Goal: Complete application form

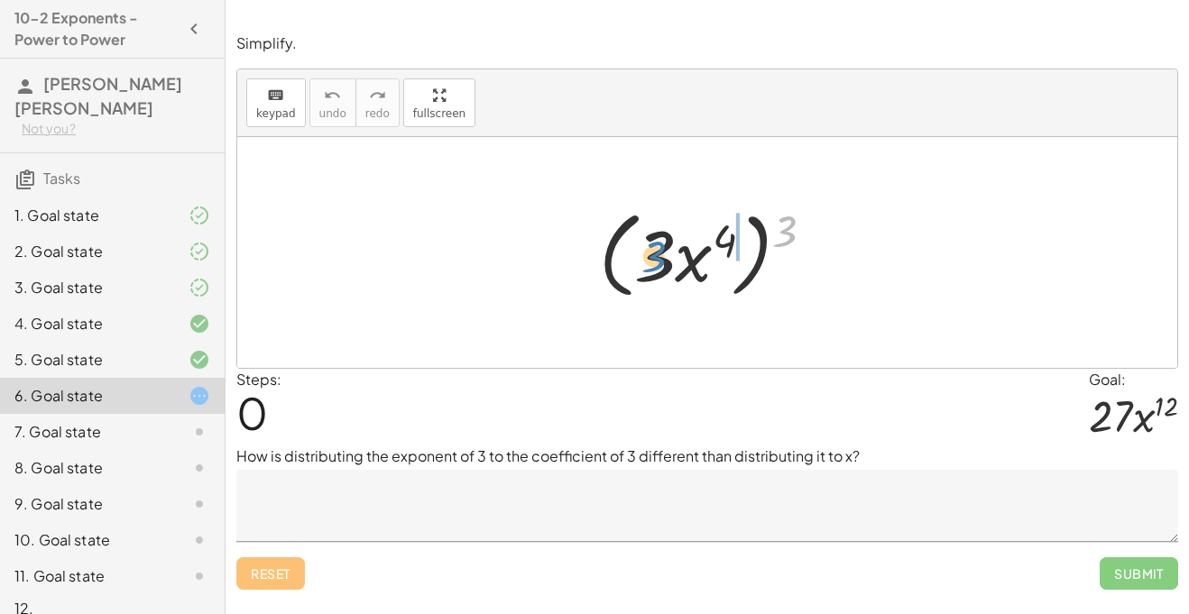
drag, startPoint x: 792, startPoint y: 235, endPoint x: 664, endPoint y: 261, distance: 130.5
click at [664, 261] on div at bounding box center [714, 253] width 248 height 104
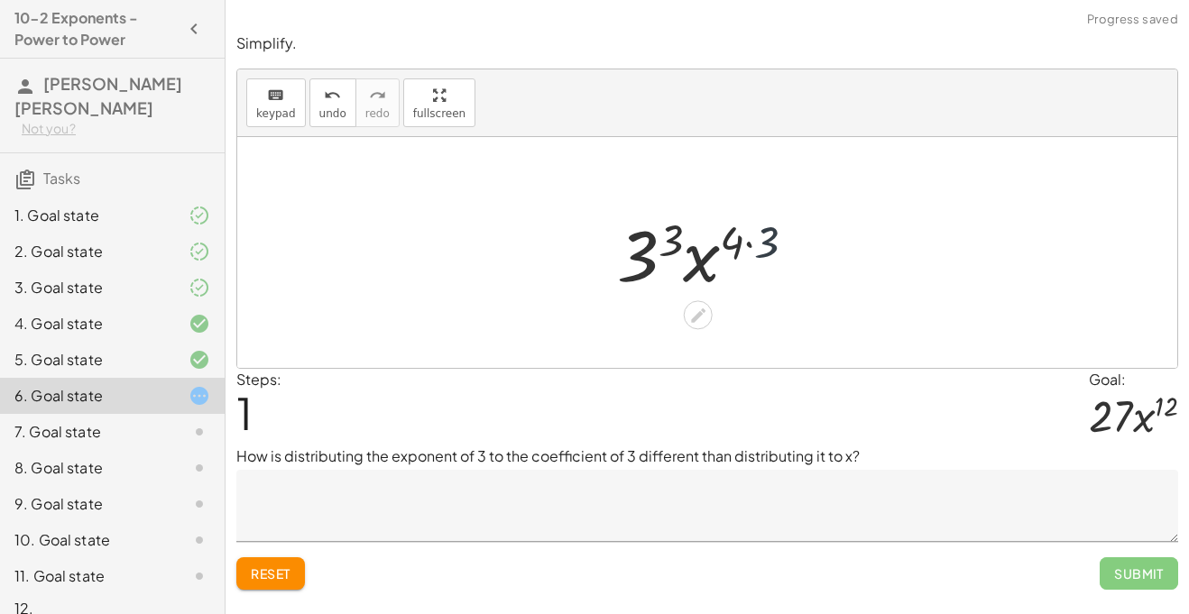
click at [766, 243] on div at bounding box center [713, 253] width 211 height 93
drag, startPoint x: 684, startPoint y: 236, endPoint x: 654, endPoint y: 246, distance: 31.4
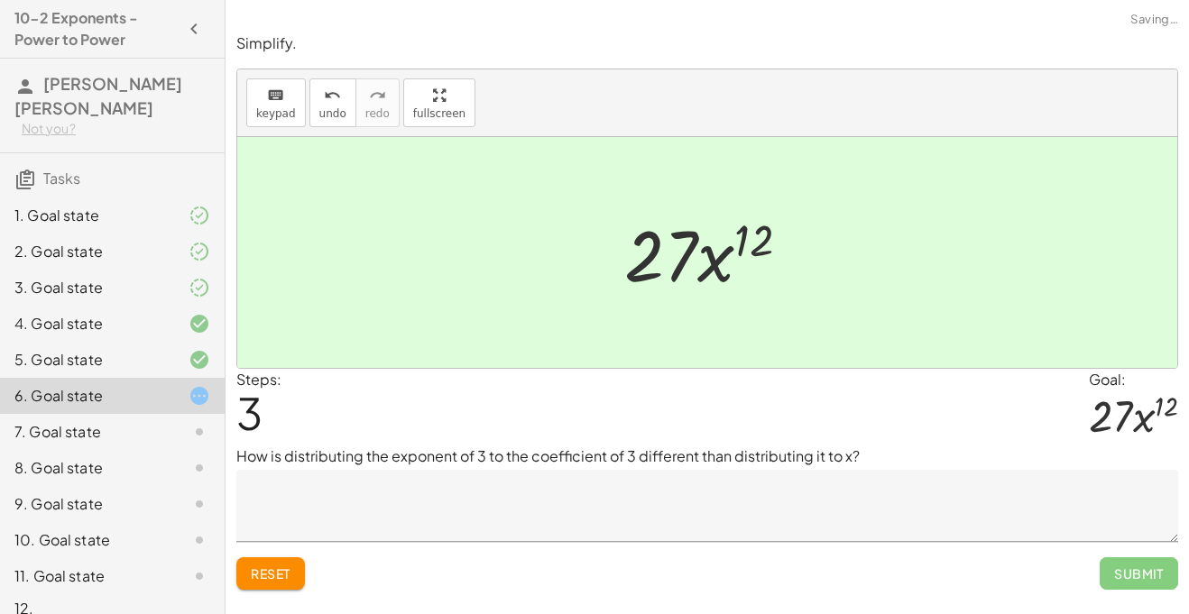
click at [521, 541] on textarea at bounding box center [706, 506] width 941 height 72
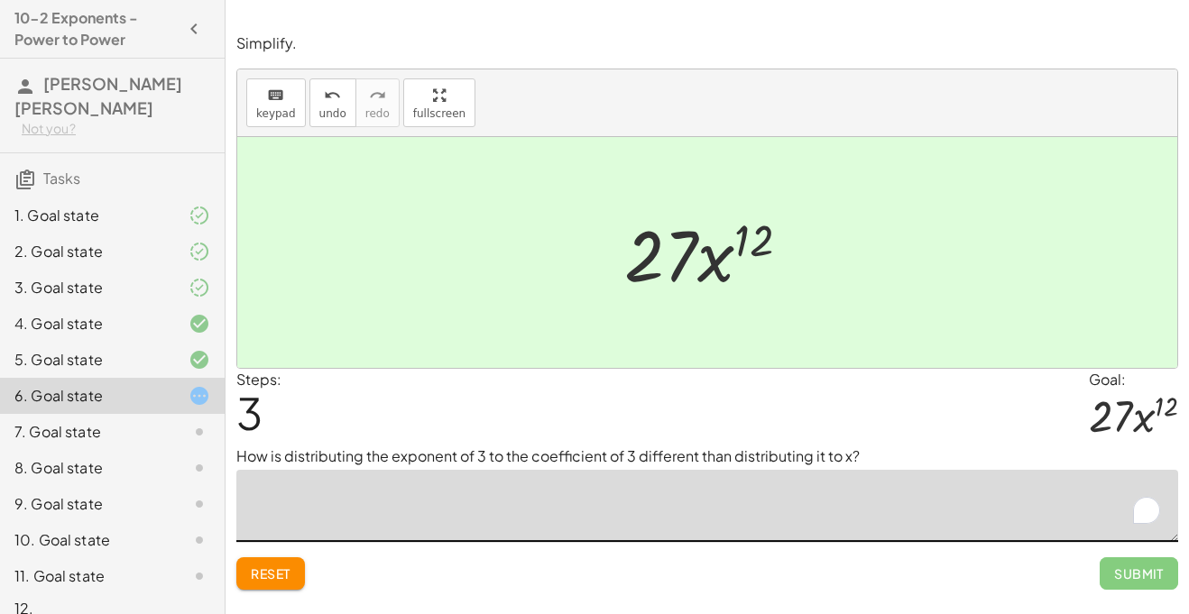
click at [521, 541] on textarea "To enrich screen reader interactions, please activate Accessibility in Grammarl…" at bounding box center [706, 506] width 941 height 72
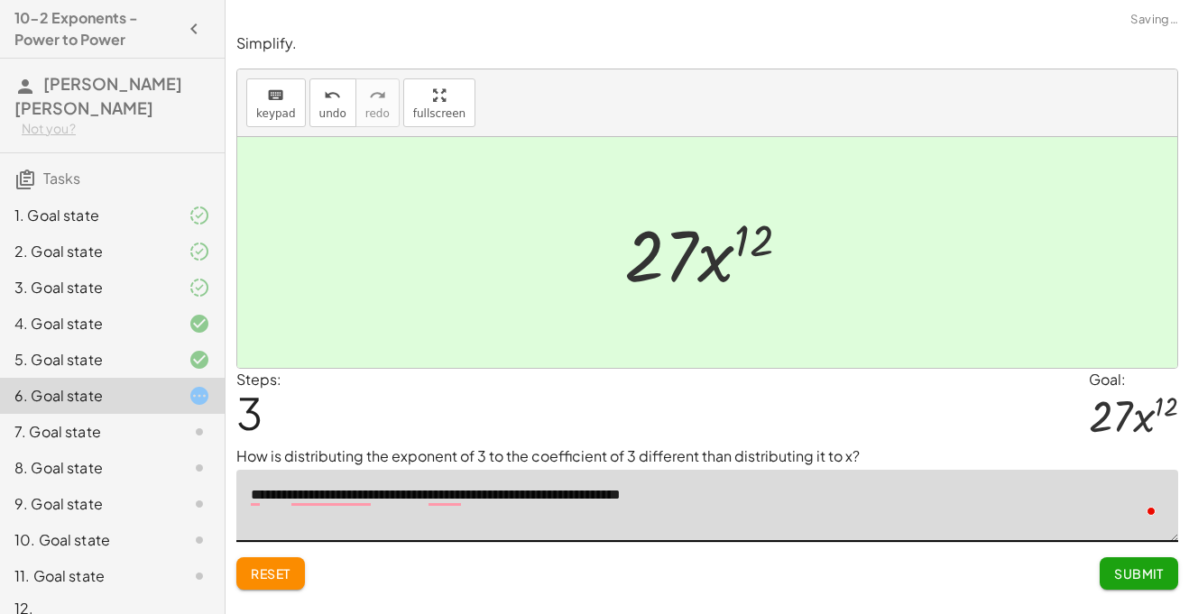
type textarea "**********"
click at [1121, 568] on span "Submit" at bounding box center [1139, 573] width 50 height 16
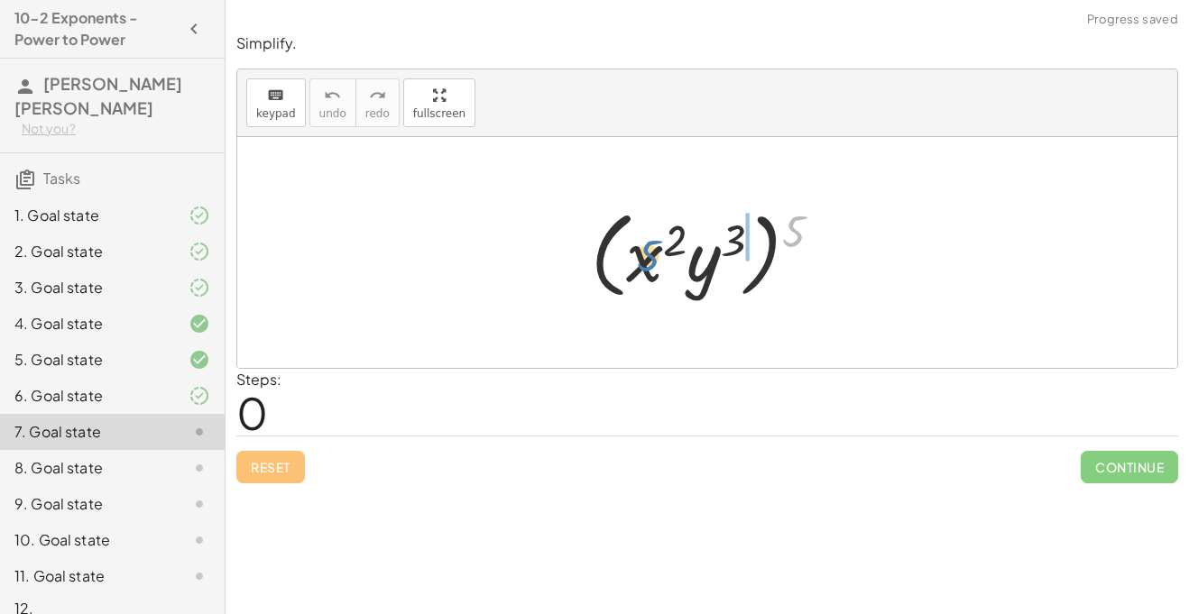
drag, startPoint x: 792, startPoint y: 235, endPoint x: 647, endPoint y: 260, distance: 147.2
click at [647, 260] on div at bounding box center [713, 253] width 263 height 104
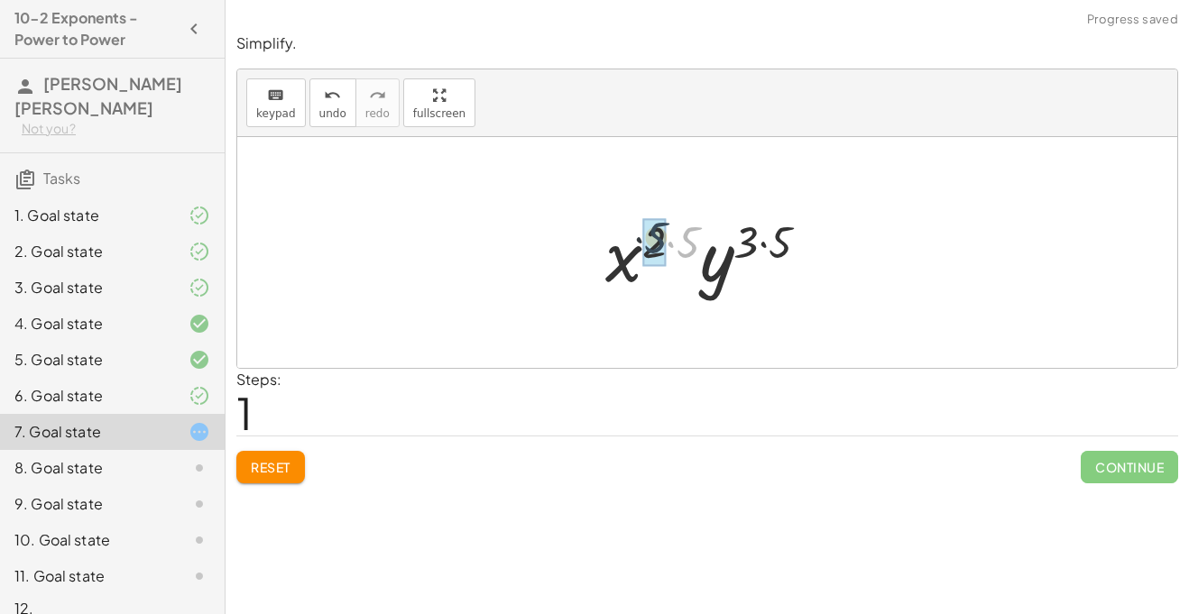
drag, startPoint x: 689, startPoint y: 243, endPoint x: 650, endPoint y: 238, distance: 39.2
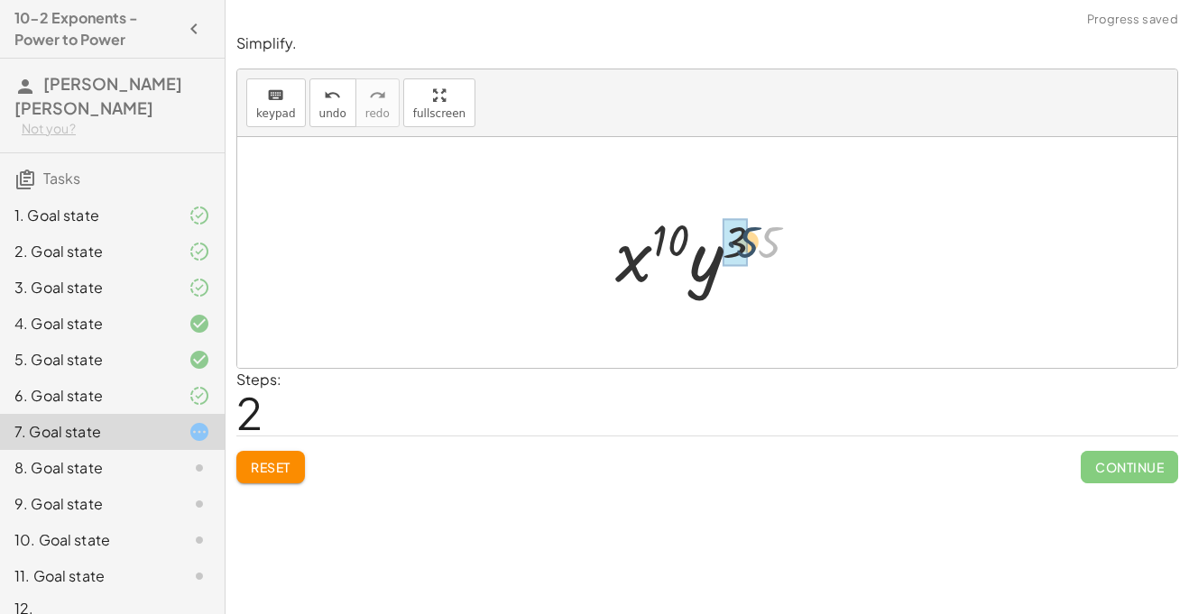
drag, startPoint x: 762, startPoint y: 232, endPoint x: 738, endPoint y: 232, distance: 24.3
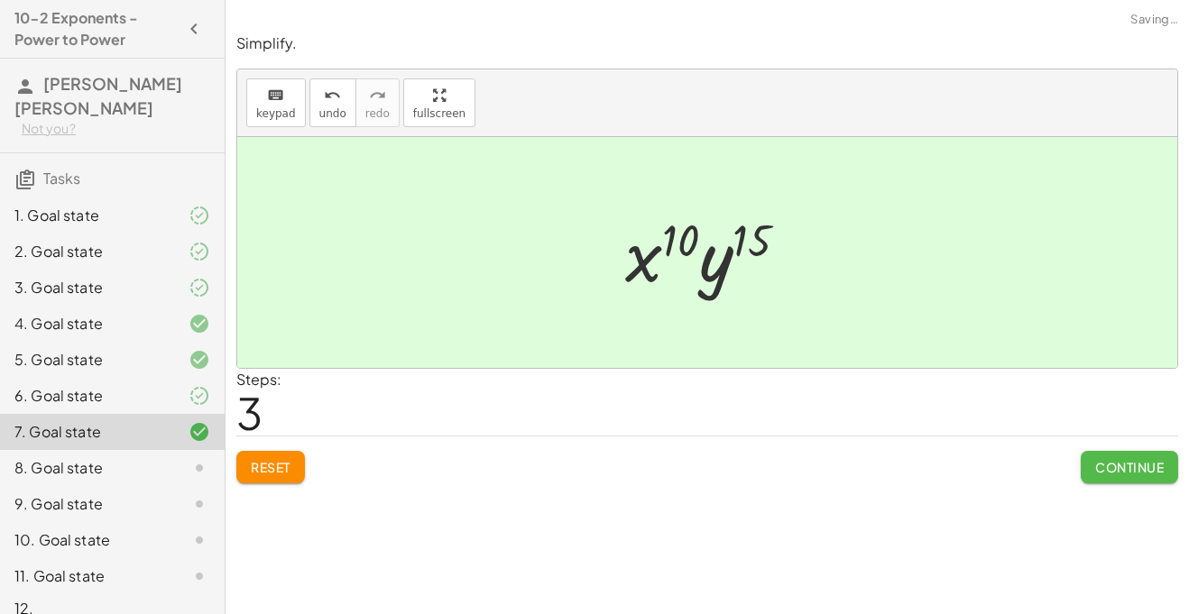
click at [1109, 463] on span "Continue" at bounding box center [1129, 467] width 69 height 16
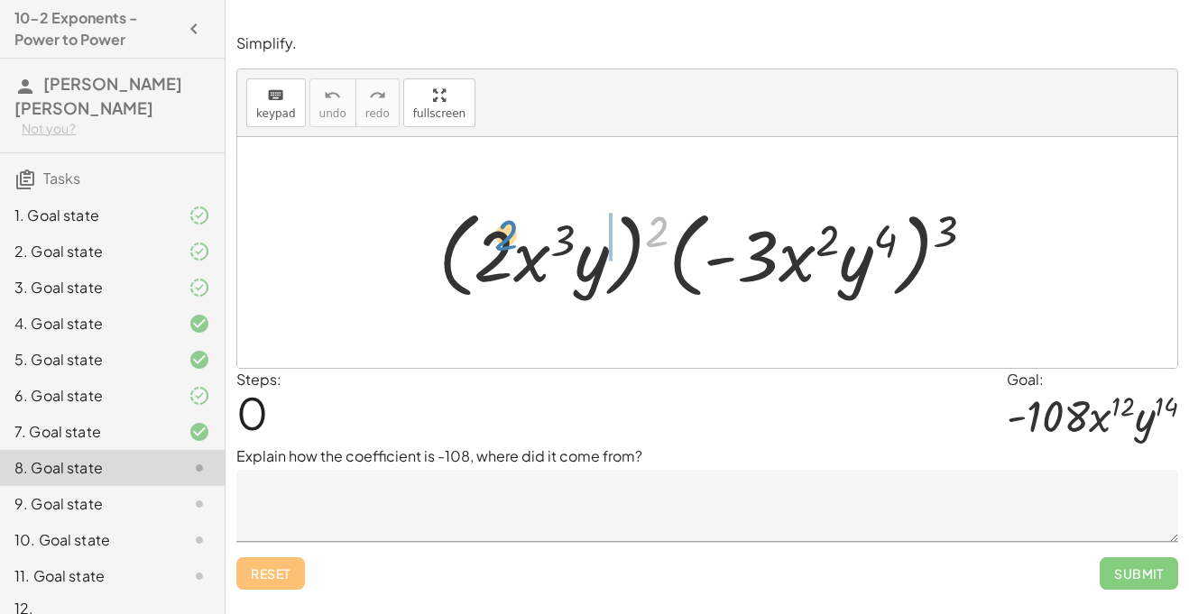
drag, startPoint x: 655, startPoint y: 238, endPoint x: 498, endPoint y: 243, distance: 157.0
click at [498, 243] on div at bounding box center [713, 253] width 569 height 104
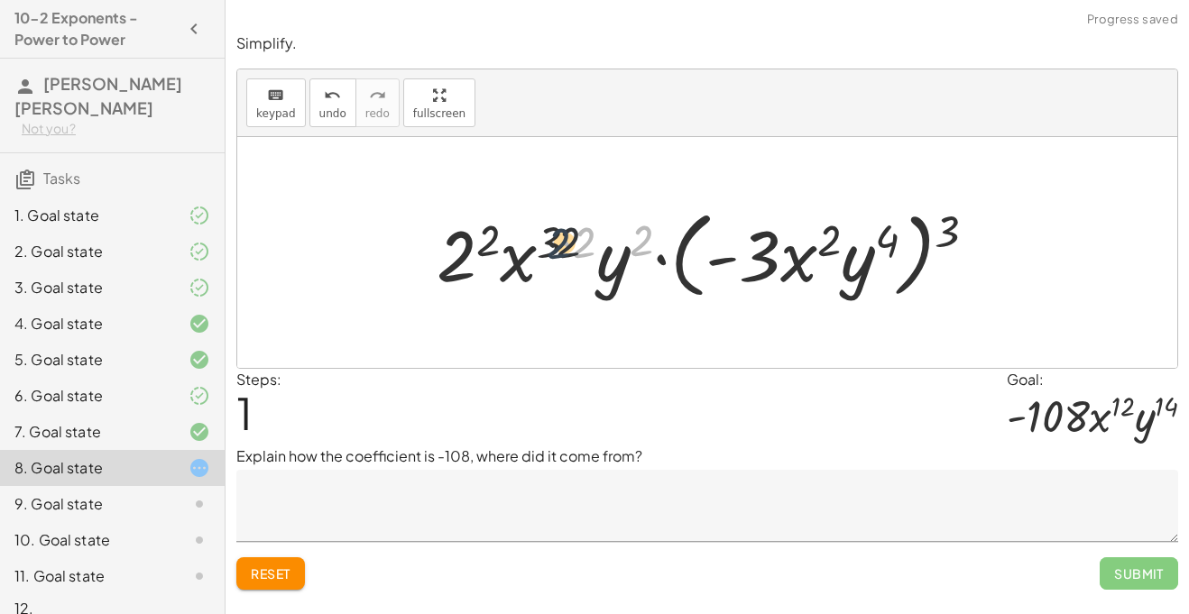
drag, startPoint x: 650, startPoint y: 231, endPoint x: 560, endPoint y: 233, distance: 90.2
click at [560, 233] on div at bounding box center [713, 253] width 573 height 104
click at [583, 233] on div at bounding box center [713, 253] width 573 height 104
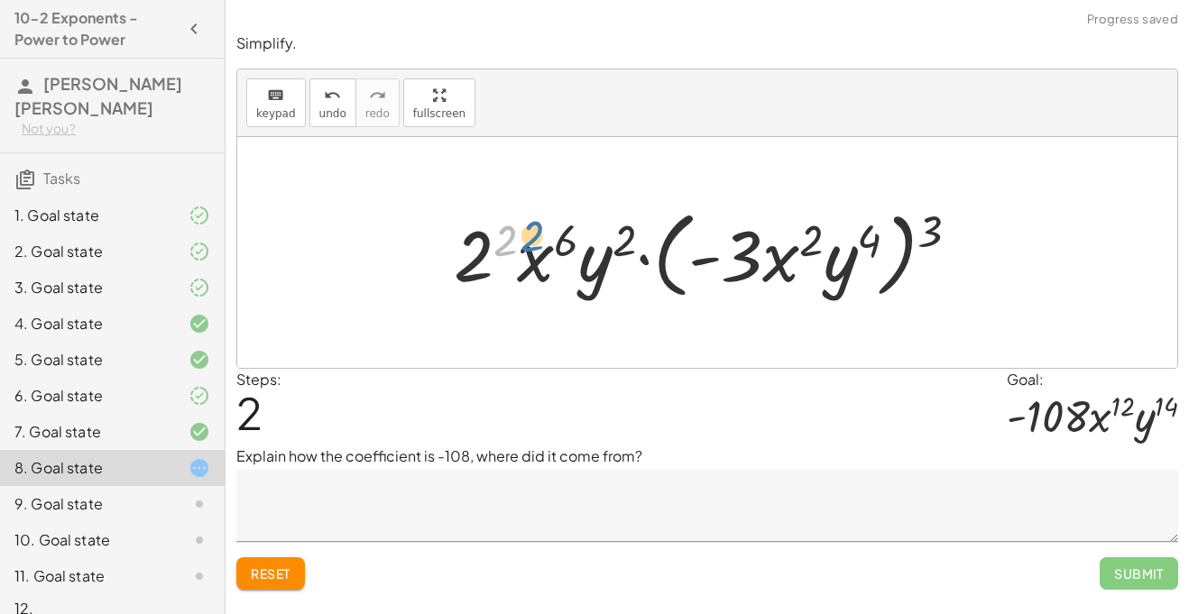
drag, startPoint x: 509, startPoint y: 238, endPoint x: 527, endPoint y: 235, distance: 18.2
click at [527, 235] on div at bounding box center [713, 253] width 537 height 104
drag, startPoint x: 921, startPoint y: 231, endPoint x: 748, endPoint y: 247, distance: 173.0
click at [748, 247] on div at bounding box center [713, 253] width 537 height 104
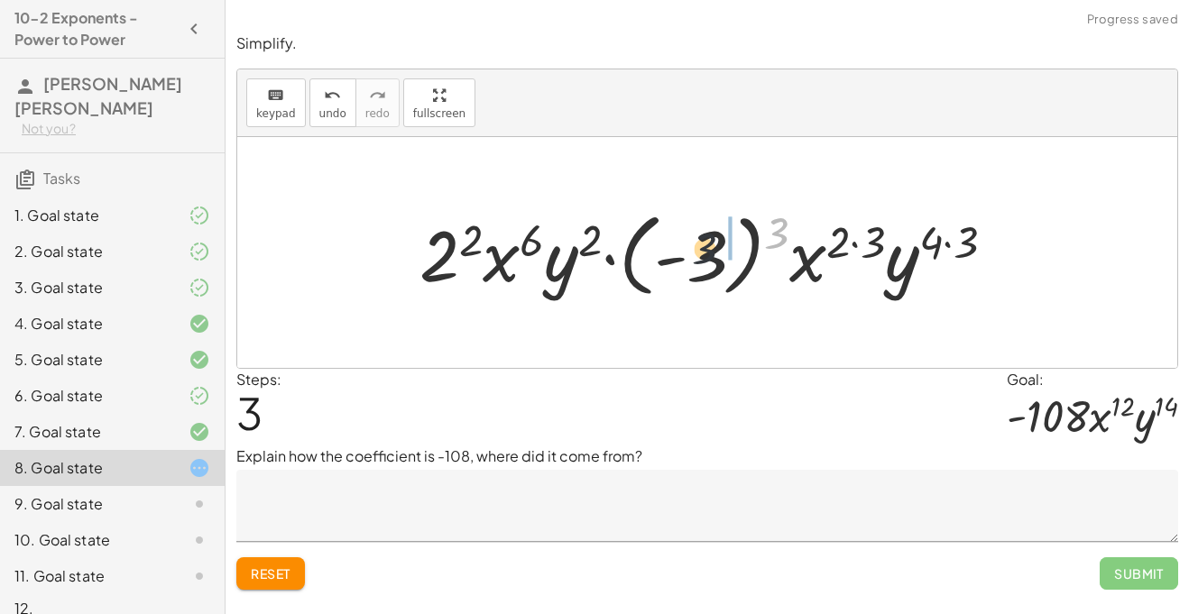
drag, startPoint x: 785, startPoint y: 231, endPoint x: 694, endPoint y: 252, distance: 93.6
click at [694, 252] on div at bounding box center [714, 253] width 608 height 100
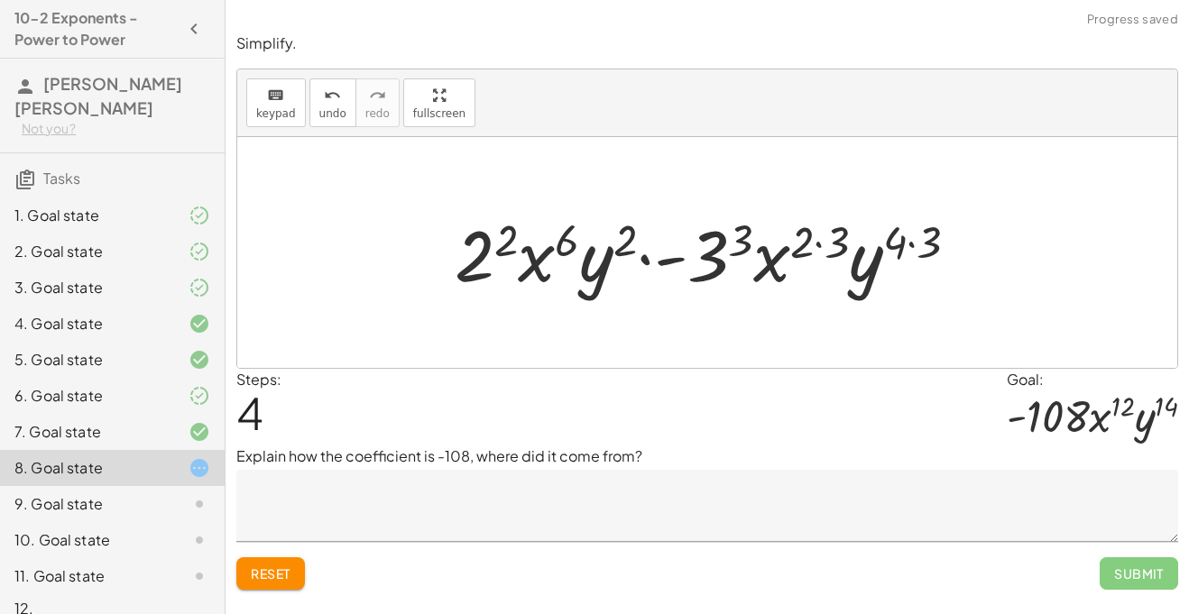
click at [829, 240] on div at bounding box center [713, 253] width 537 height 93
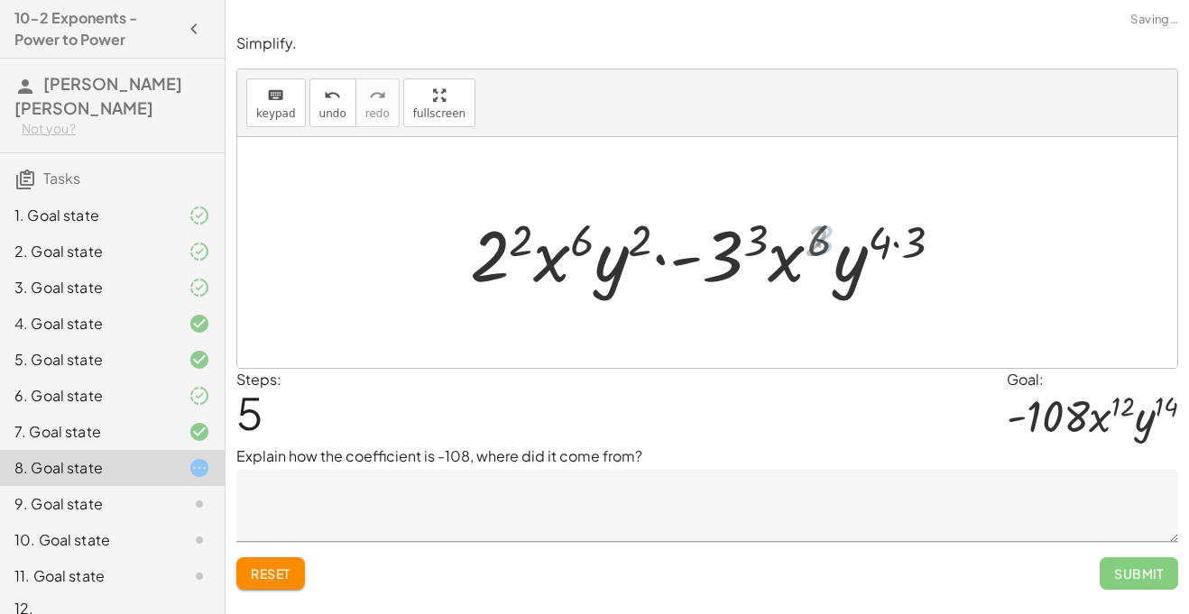
click at [898, 237] on div at bounding box center [713, 253] width 501 height 93
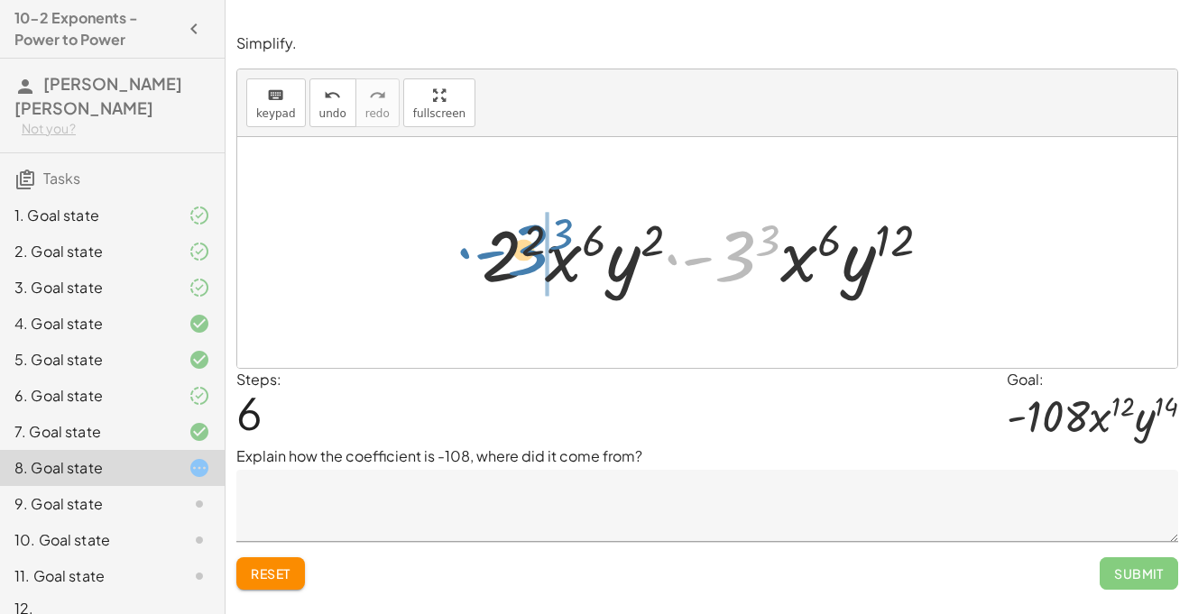
drag, startPoint x: 755, startPoint y: 260, endPoint x: 538, endPoint y: 255, distance: 216.5
click at [538, 255] on div at bounding box center [714, 253] width 482 height 93
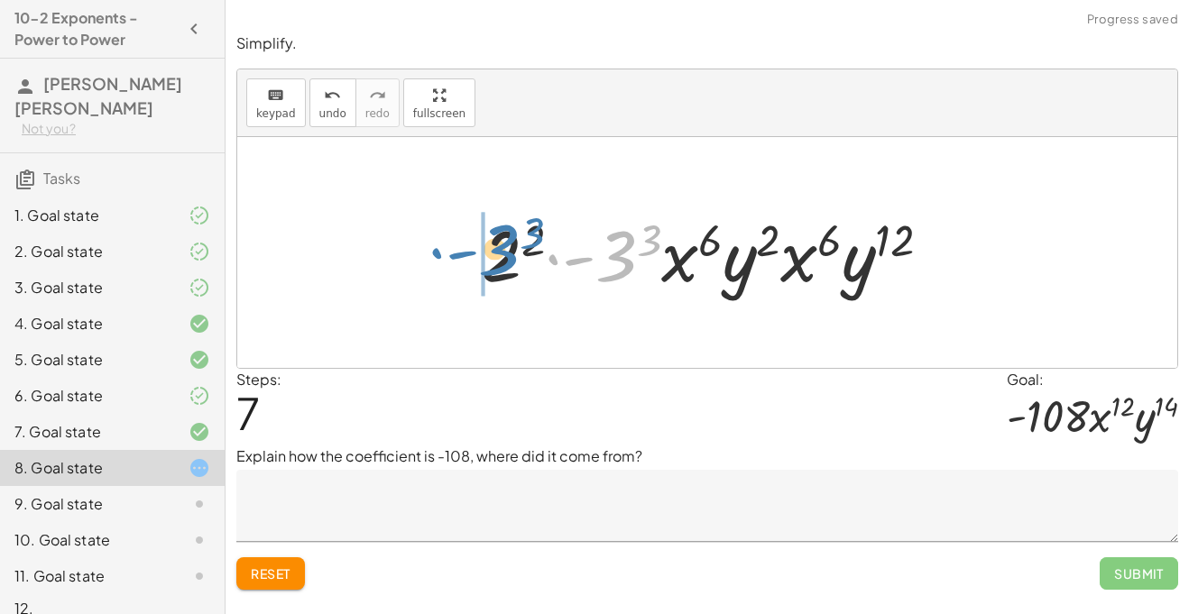
drag, startPoint x: 608, startPoint y: 257, endPoint x: 494, endPoint y: 252, distance: 113.7
click at [494, 252] on div at bounding box center [714, 253] width 482 height 93
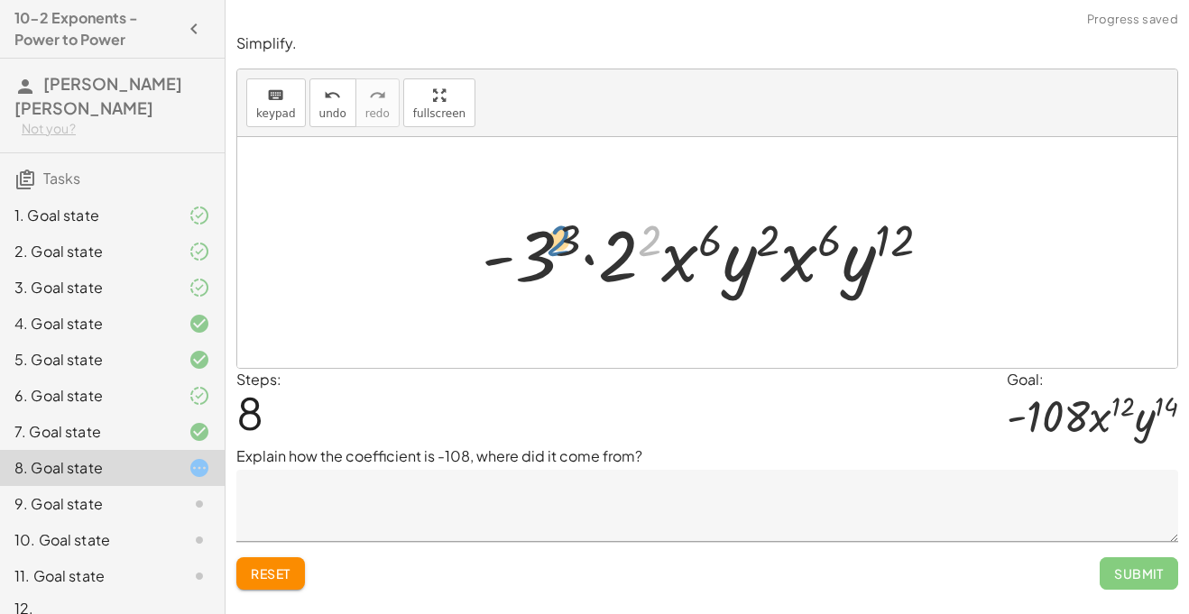
drag, startPoint x: 647, startPoint y: 234, endPoint x: 555, endPoint y: 234, distance: 92.0
click at [555, 234] on div at bounding box center [714, 253] width 482 height 93
drag, startPoint x: 526, startPoint y: 246, endPoint x: 621, endPoint y: 246, distance: 95.6
click at [621, 246] on div at bounding box center [714, 253] width 482 height 93
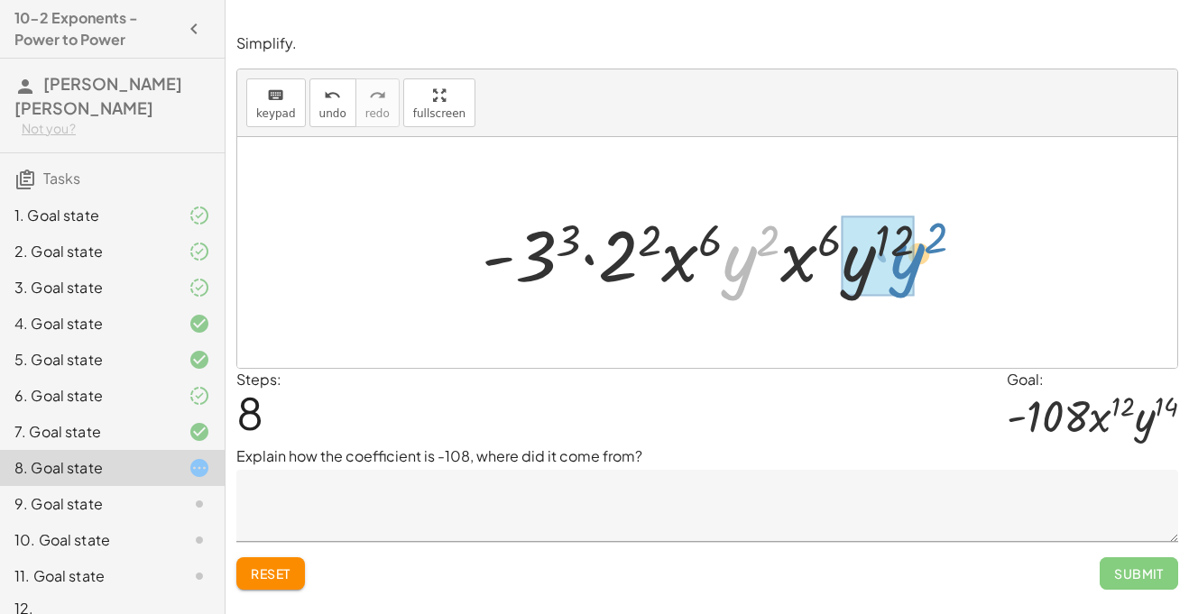
drag, startPoint x: 740, startPoint y: 262, endPoint x: 906, endPoint y: 260, distance: 165.9
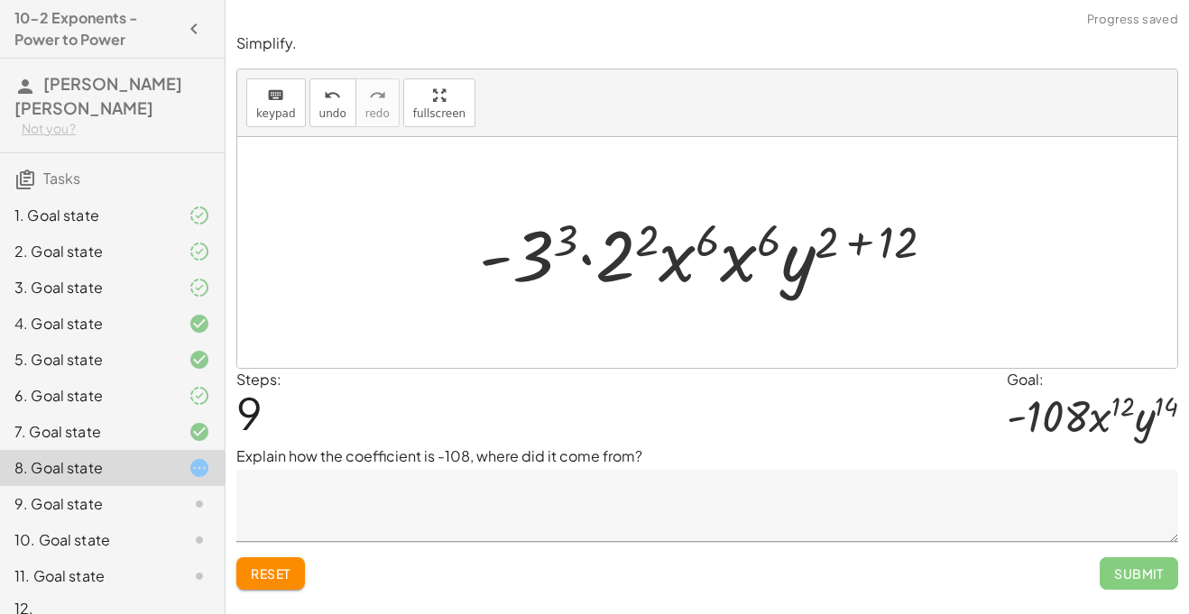
click at [869, 240] on div at bounding box center [714, 253] width 488 height 93
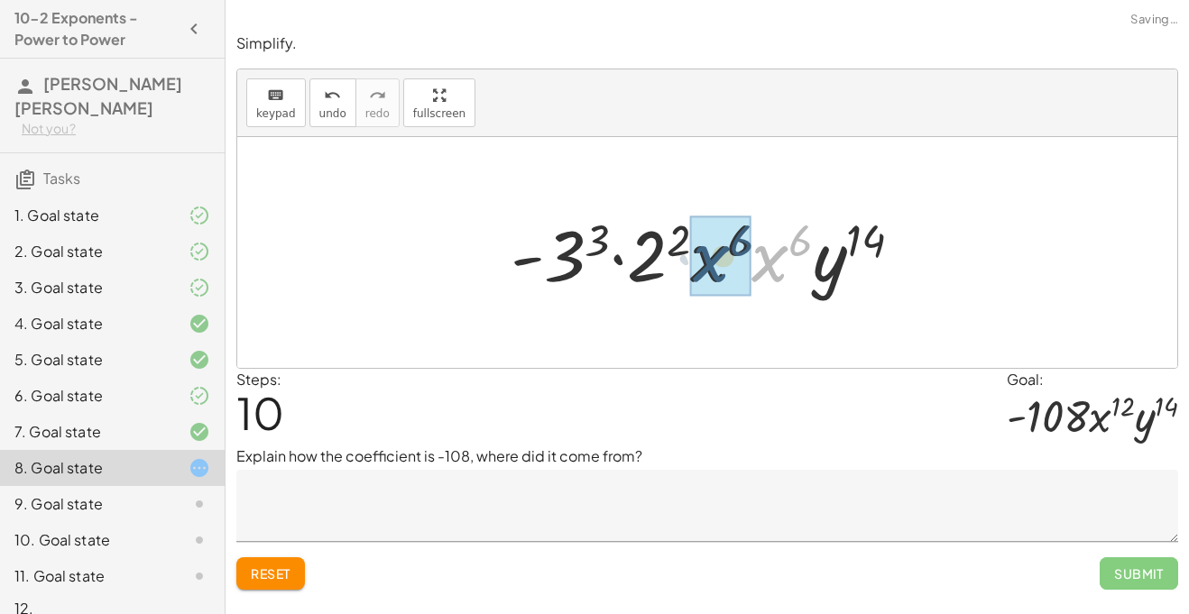
drag, startPoint x: 767, startPoint y: 260, endPoint x: 708, endPoint y: 260, distance: 59.5
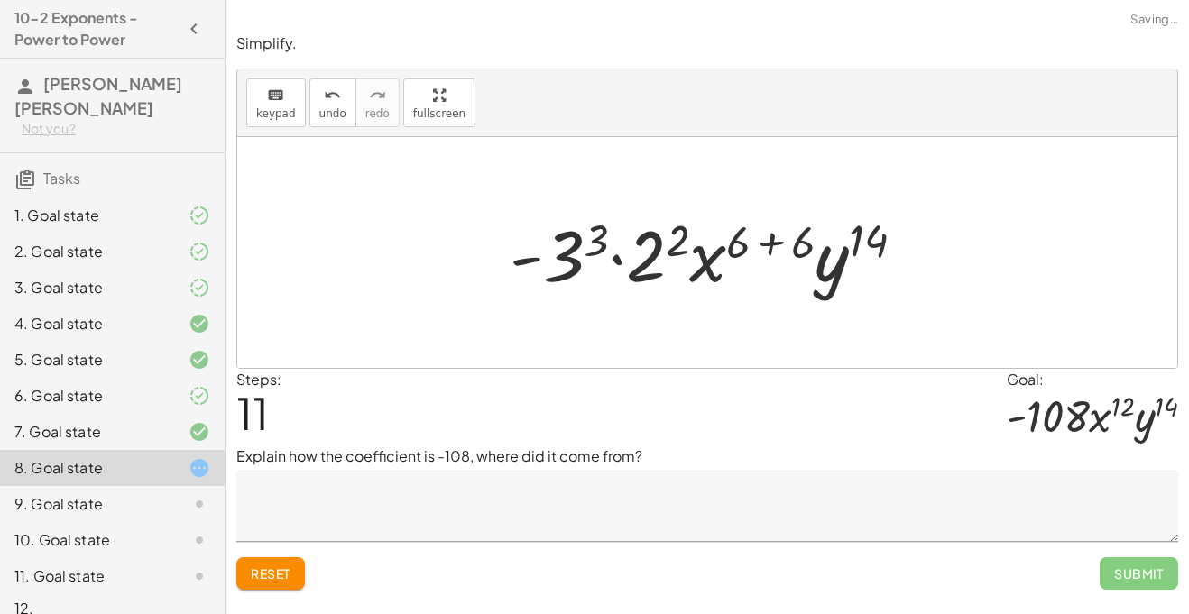
click at [771, 230] on div at bounding box center [713, 253] width 427 height 93
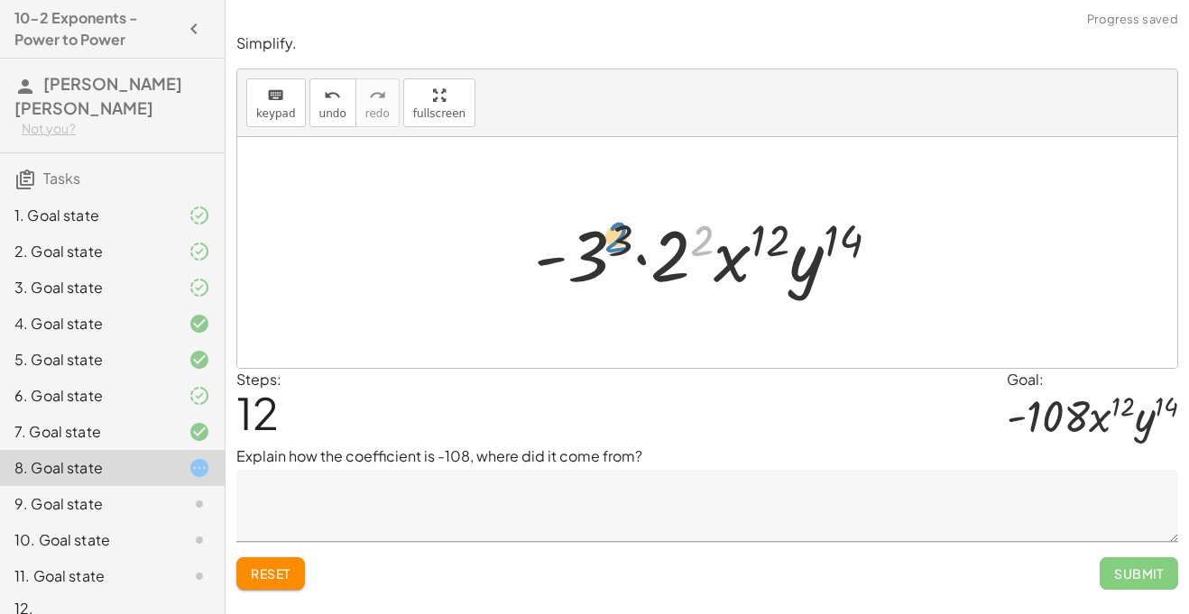
drag, startPoint x: 704, startPoint y: 243, endPoint x: 624, endPoint y: 239, distance: 80.3
click at [624, 239] on div at bounding box center [714, 253] width 378 height 93
drag, startPoint x: 596, startPoint y: 258, endPoint x: 683, endPoint y: 249, distance: 87.0
click at [683, 249] on div at bounding box center [714, 253] width 378 height 93
drag, startPoint x: 676, startPoint y: 251, endPoint x: 601, endPoint y: 251, distance: 74.8
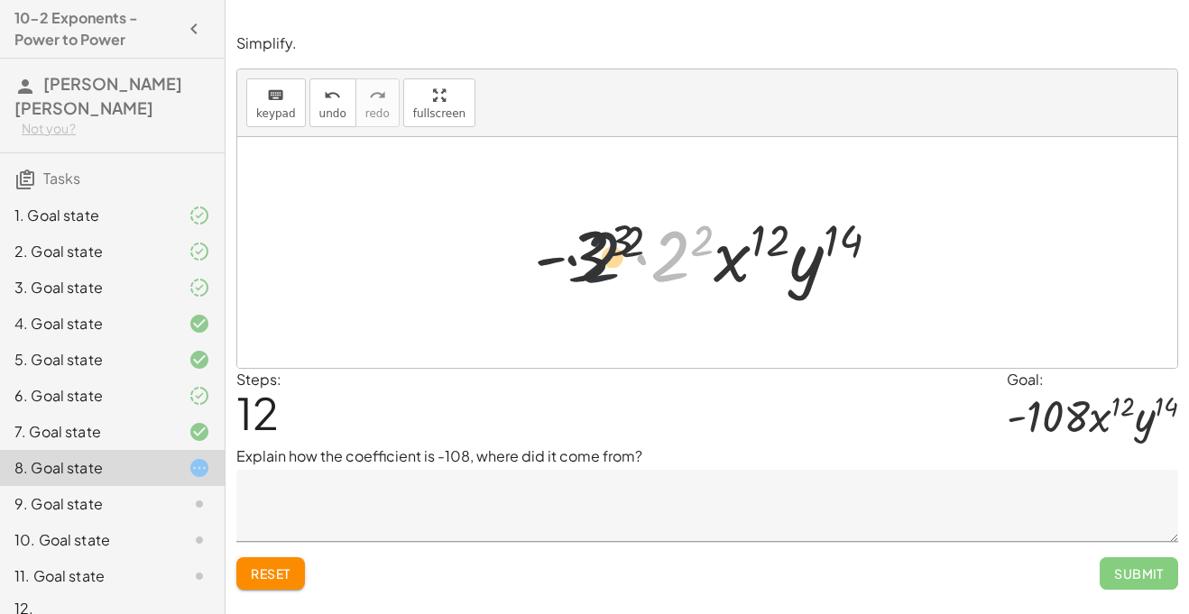
click at [601, 251] on div at bounding box center [714, 253] width 378 height 93
click at [583, 263] on div at bounding box center [714, 253] width 378 height 93
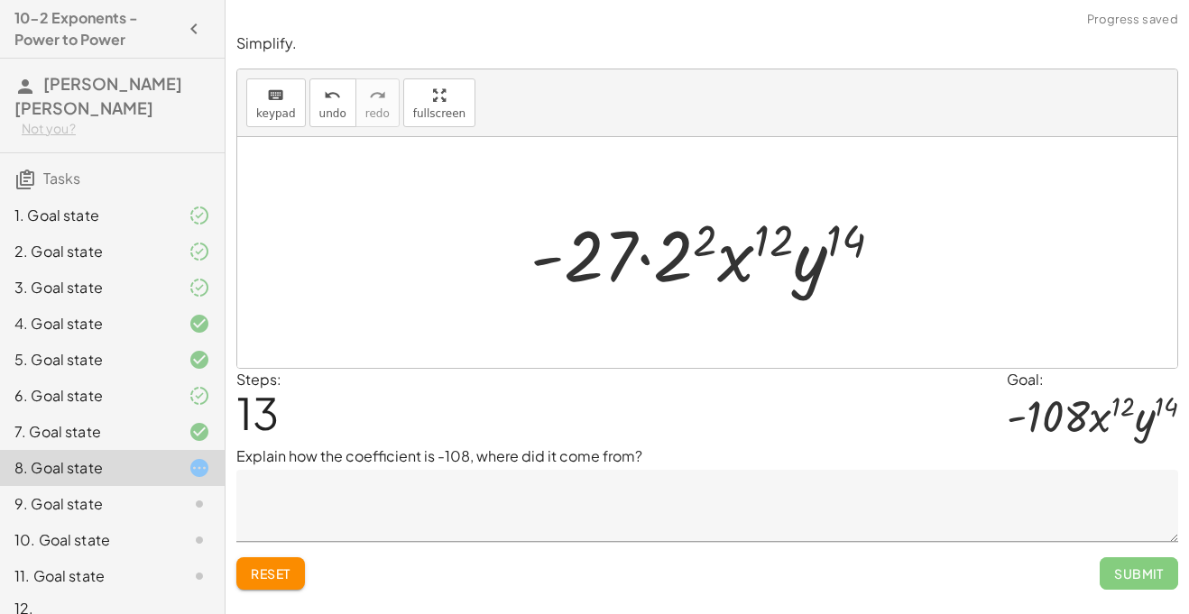
click at [676, 259] on div at bounding box center [713, 253] width 384 height 93
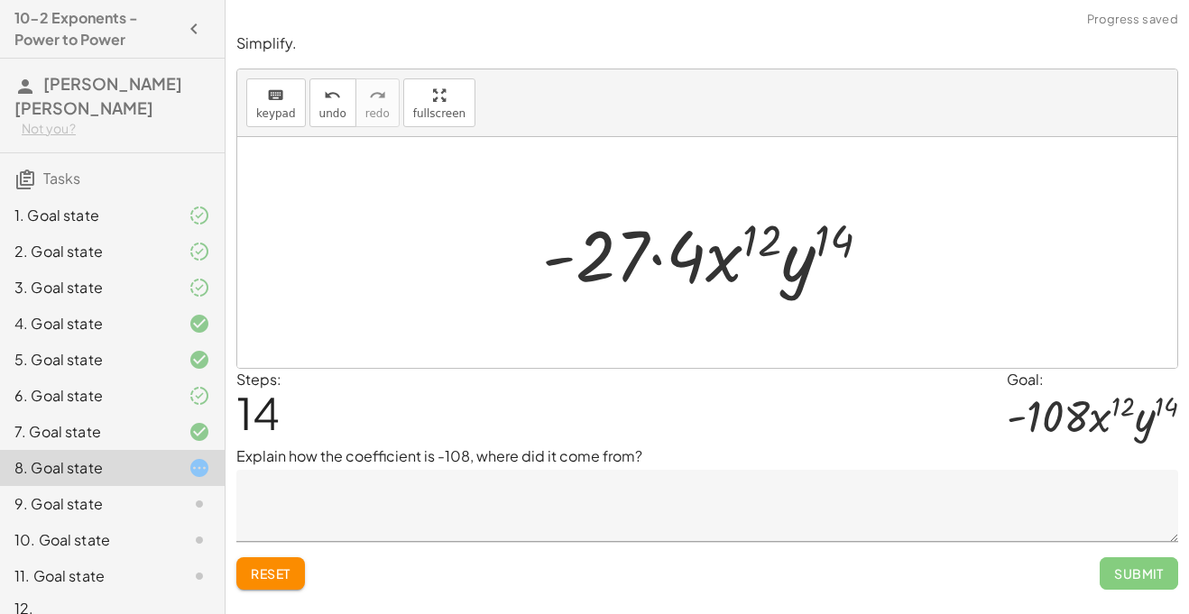
click at [617, 252] on div at bounding box center [713, 253] width 361 height 93
click at [701, 259] on div at bounding box center [713, 253] width 361 height 93
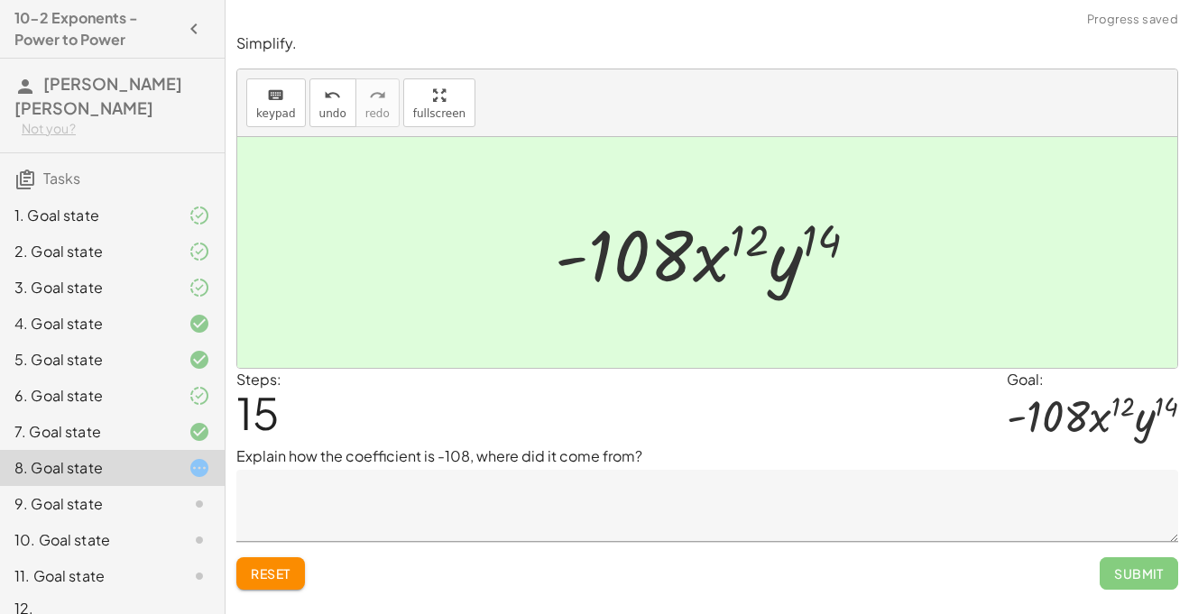
click at [662, 492] on textarea at bounding box center [706, 506] width 941 height 72
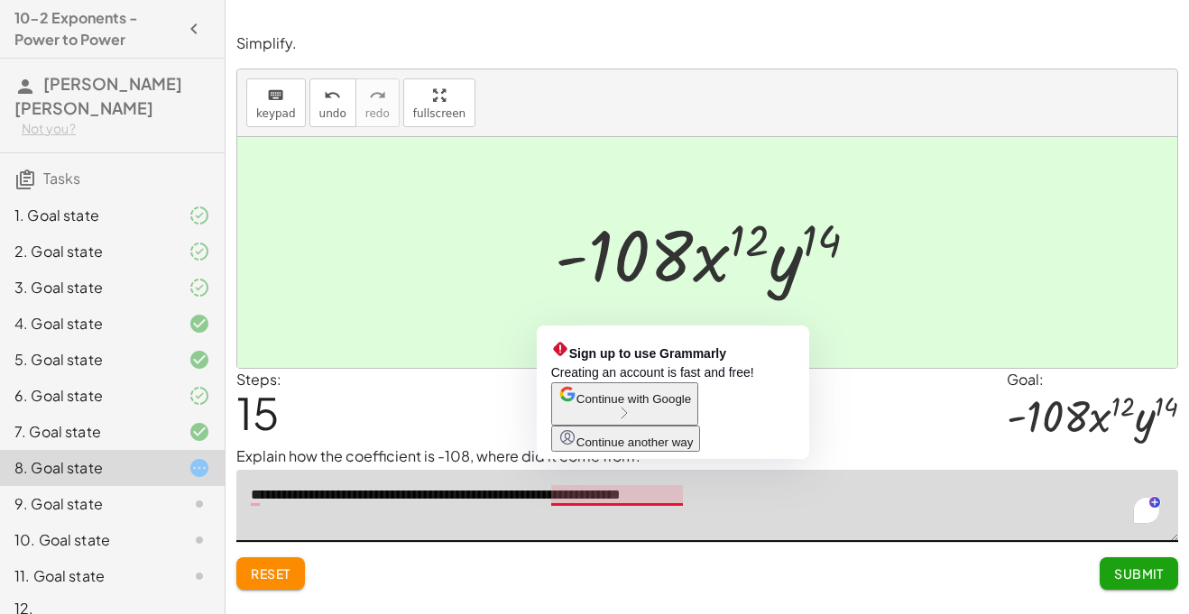
click at [639, 494] on textarea "**********" at bounding box center [706, 506] width 941 height 72
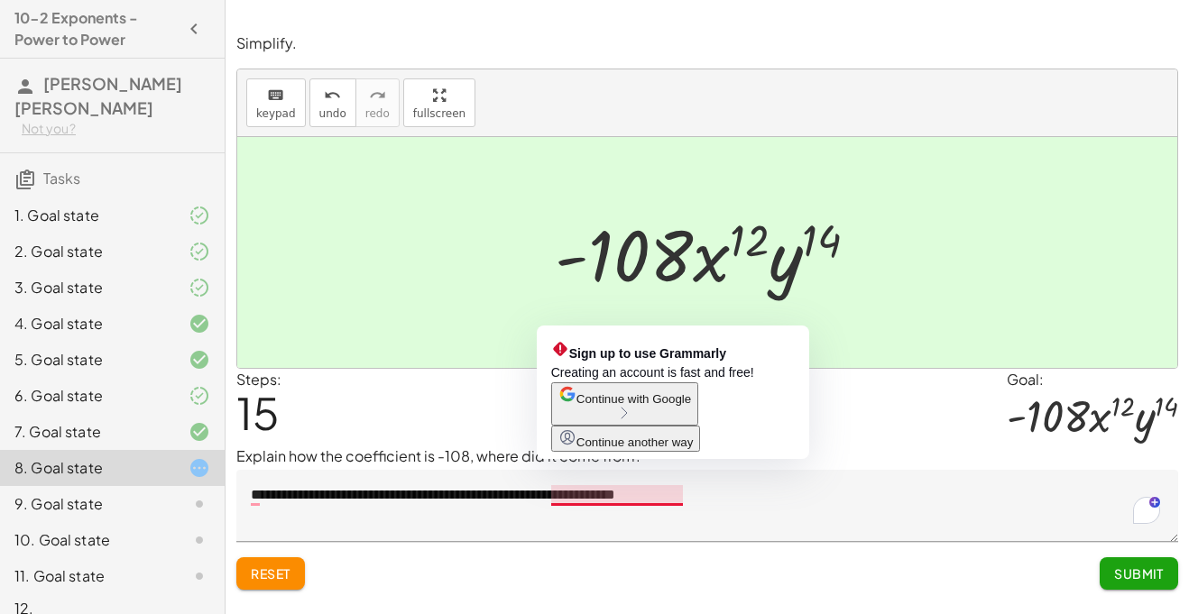
click at [634, 406] on span "Continue with Google" at bounding box center [633, 399] width 115 height 14
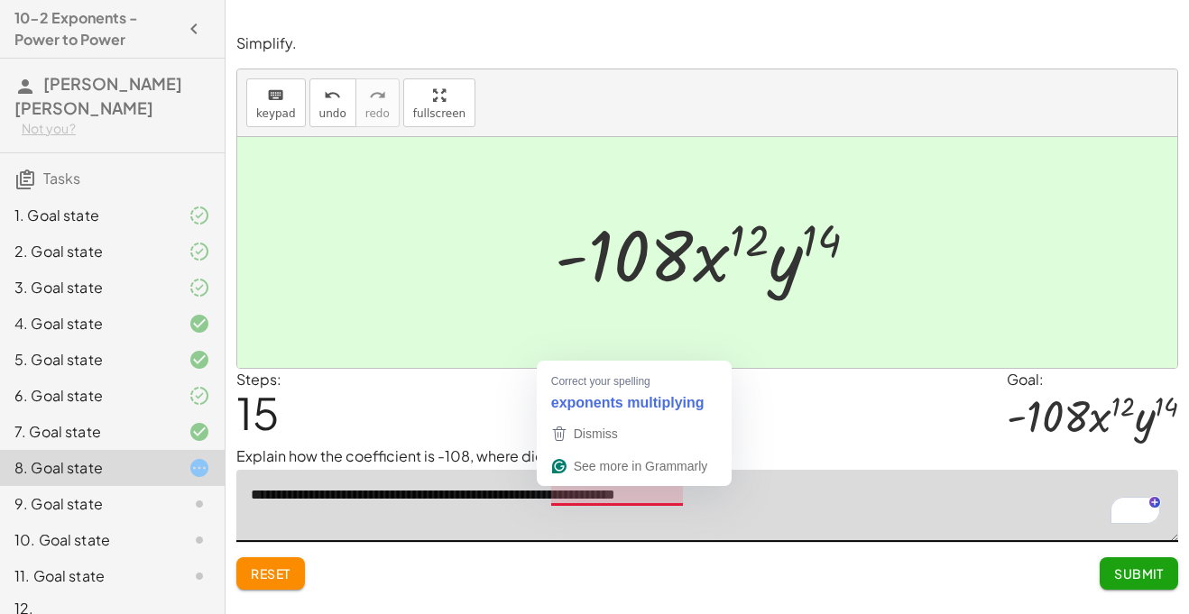
click at [634, 499] on textarea "**********" at bounding box center [706, 506] width 941 height 72
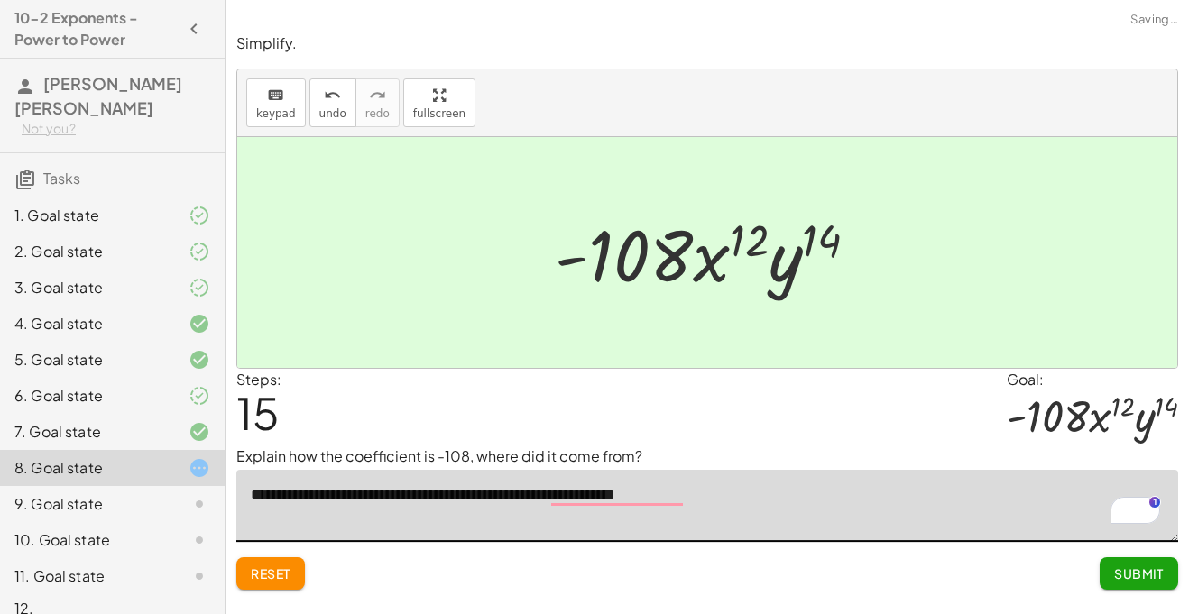
type textarea "**********"
click at [1115, 576] on span "Submit" at bounding box center [1139, 573] width 50 height 16
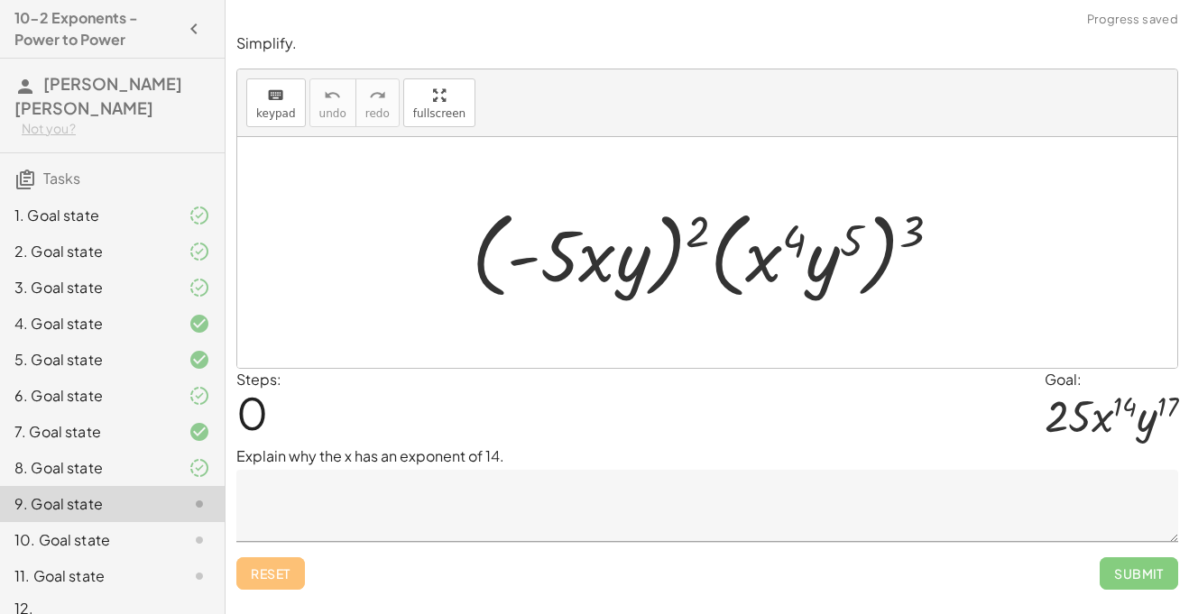
scroll to position [23, 0]
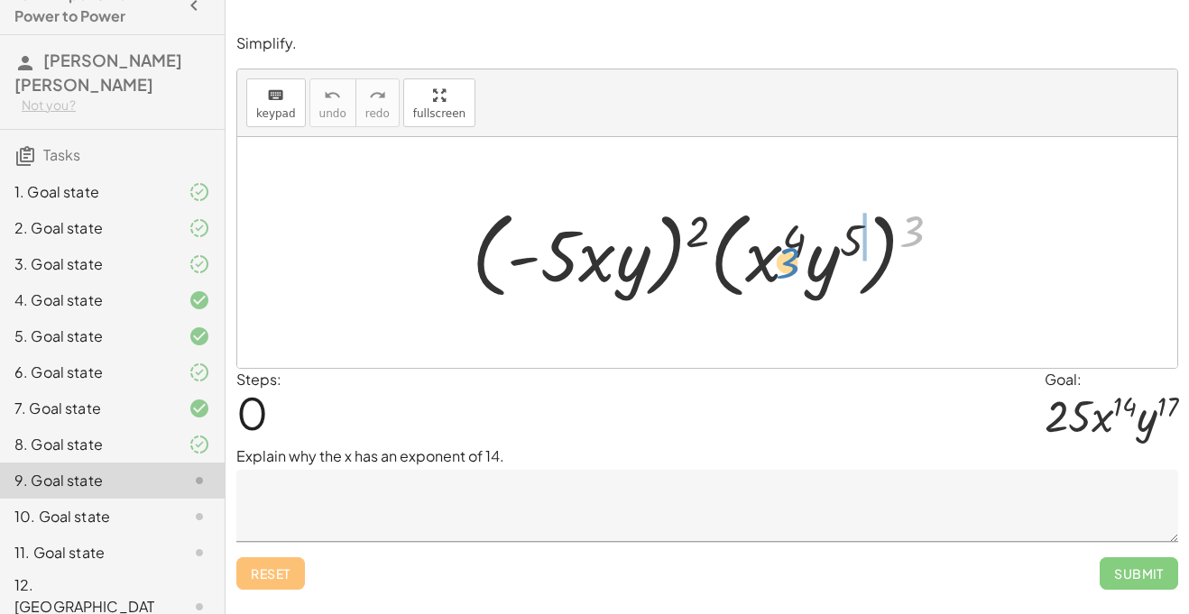
drag, startPoint x: 903, startPoint y: 240, endPoint x: 780, endPoint y: 273, distance: 127.1
click at [780, 273] on div at bounding box center [713, 253] width 501 height 104
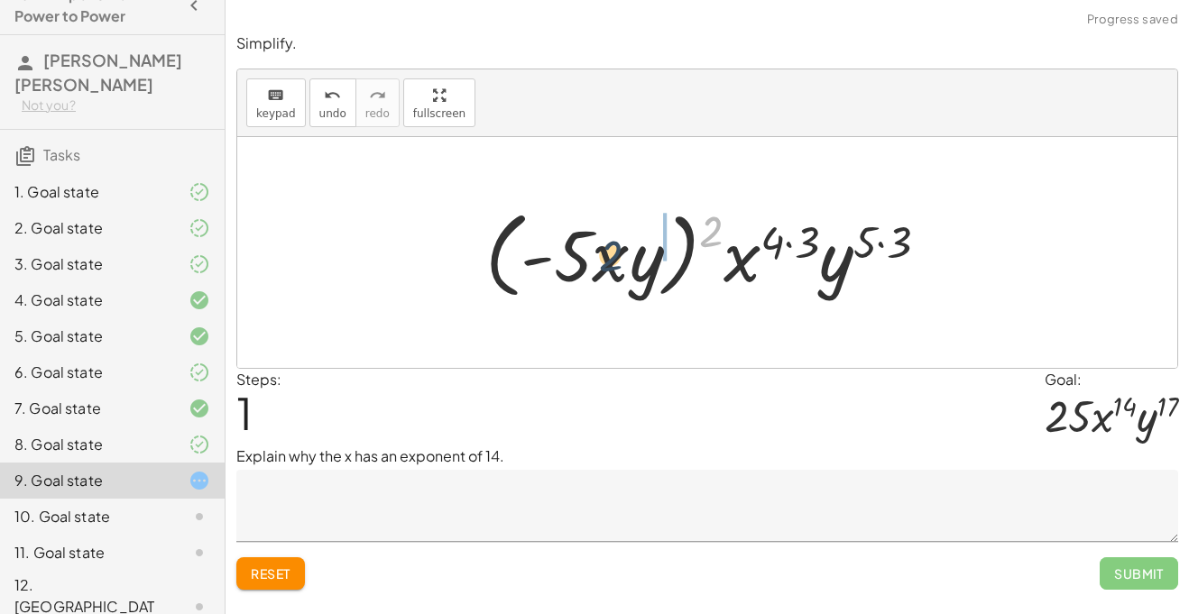
drag, startPoint x: 710, startPoint y: 230, endPoint x: 560, endPoint y: 252, distance: 151.2
click at [560, 252] on div at bounding box center [713, 253] width 475 height 104
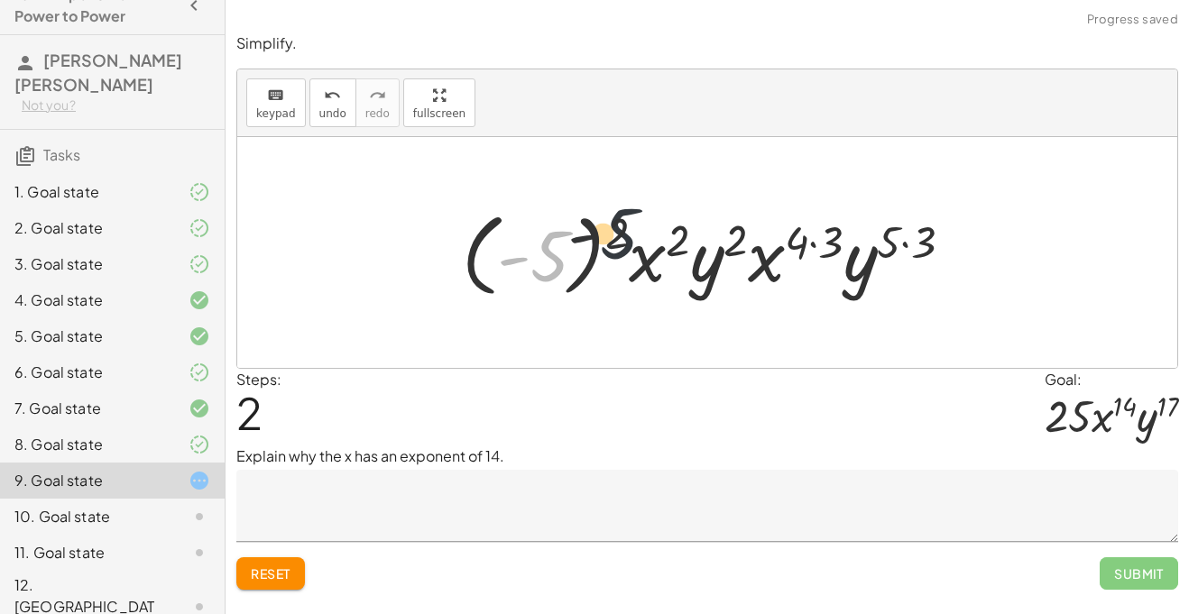
drag, startPoint x: 546, startPoint y: 251, endPoint x: 629, endPoint y: 224, distance: 87.3
click at [629, 224] on div at bounding box center [714, 253] width 523 height 100
drag, startPoint x: 620, startPoint y: 224, endPoint x: 556, endPoint y: 240, distance: 66.1
click at [556, 240] on div at bounding box center [714, 253] width 523 height 100
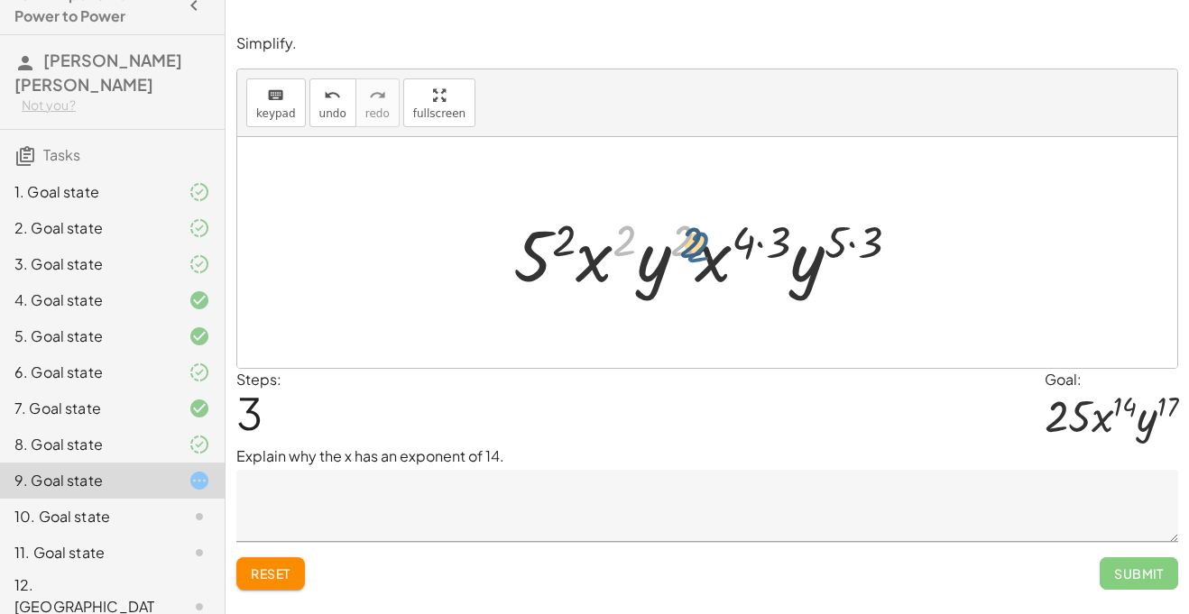
drag, startPoint x: 629, startPoint y: 236, endPoint x: 702, endPoint y: 243, distance: 74.2
click at [702, 243] on div at bounding box center [713, 253] width 418 height 93
drag, startPoint x: 692, startPoint y: 240, endPoint x: 883, endPoint y: 237, distance: 191.2
click at [883, 237] on div at bounding box center [713, 253] width 418 height 93
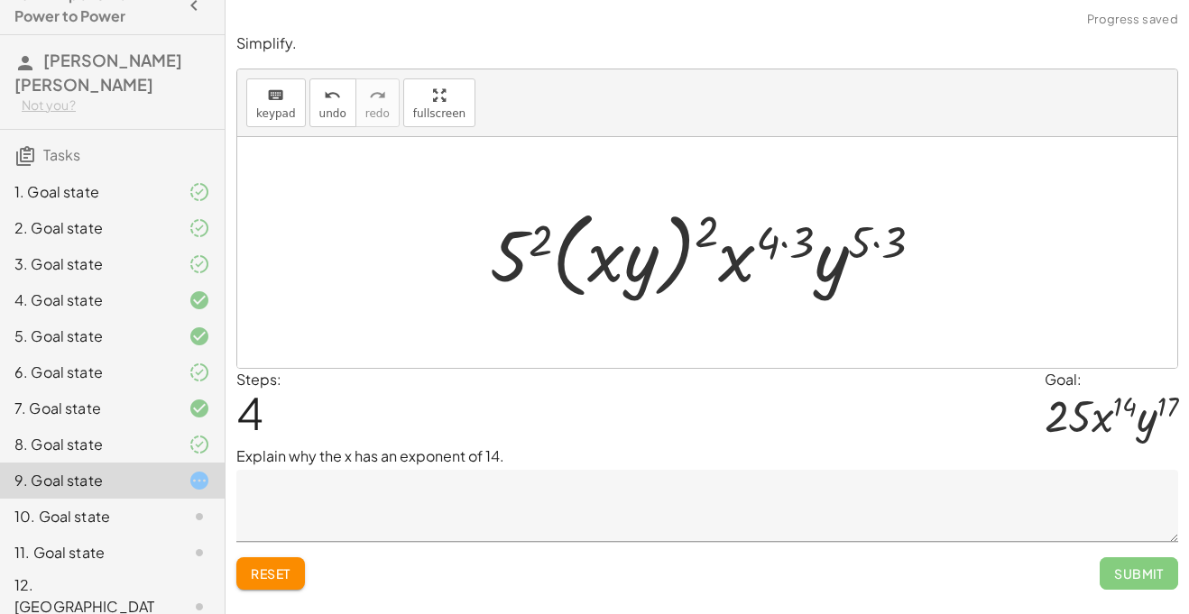
click at [884, 243] on div at bounding box center [714, 253] width 466 height 104
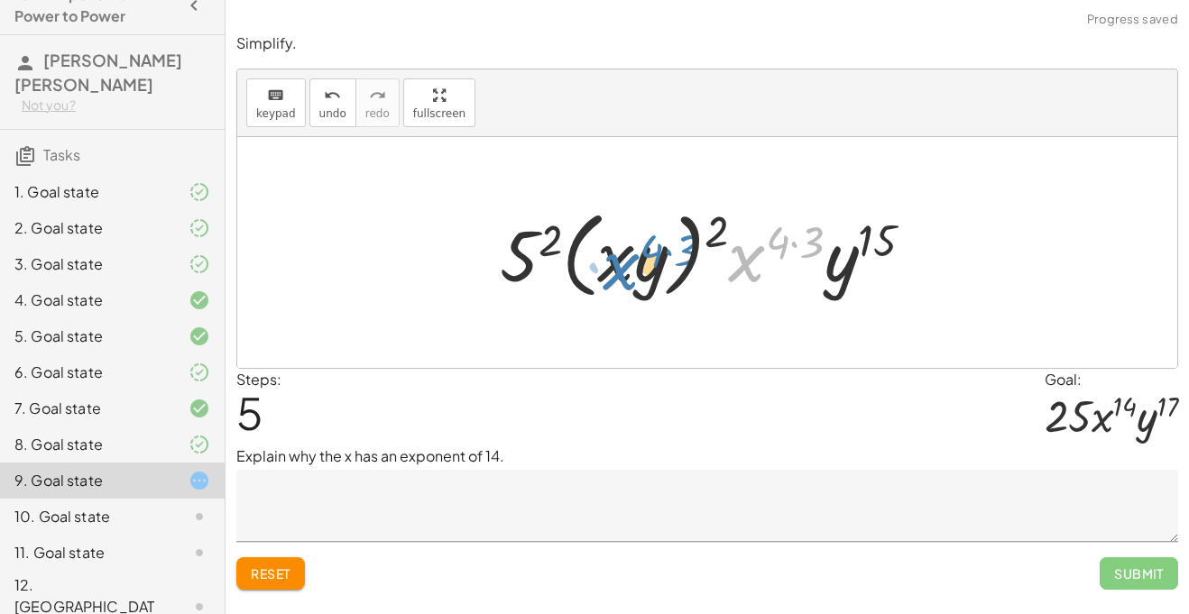
drag, startPoint x: 731, startPoint y: 230, endPoint x: 601, endPoint y: 238, distance: 130.1
click at [601, 238] on div at bounding box center [714, 253] width 446 height 104
drag, startPoint x: 711, startPoint y: 220, endPoint x: 621, endPoint y: 247, distance: 94.1
click at [621, 247] on div at bounding box center [714, 253] width 446 height 104
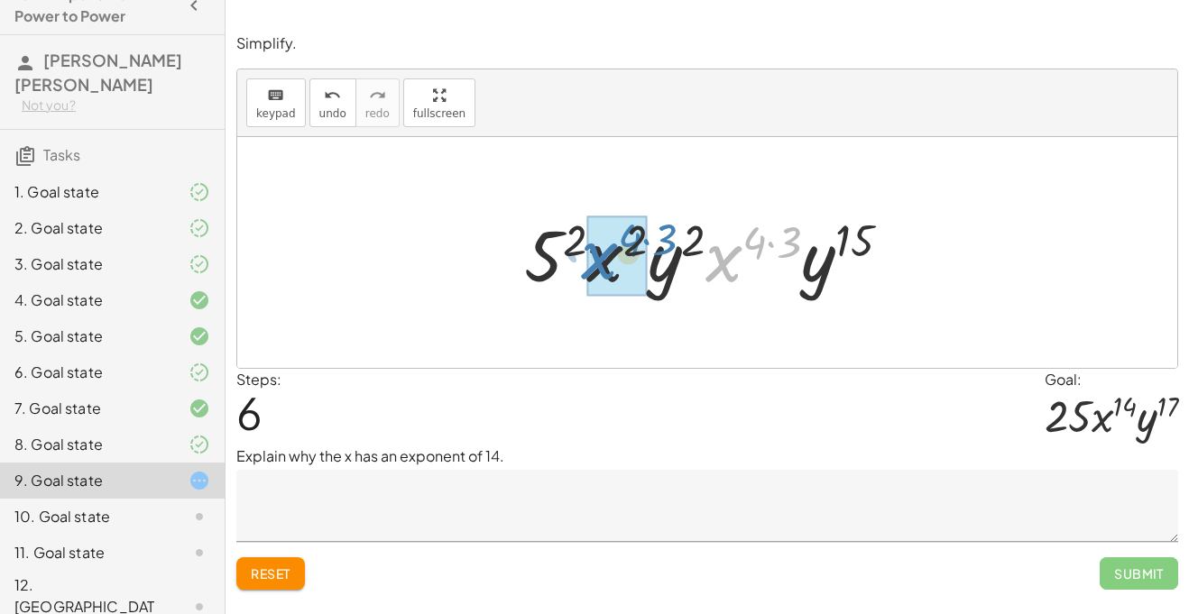
drag, startPoint x: 726, startPoint y: 247, endPoint x: 601, endPoint y: 244, distance: 125.4
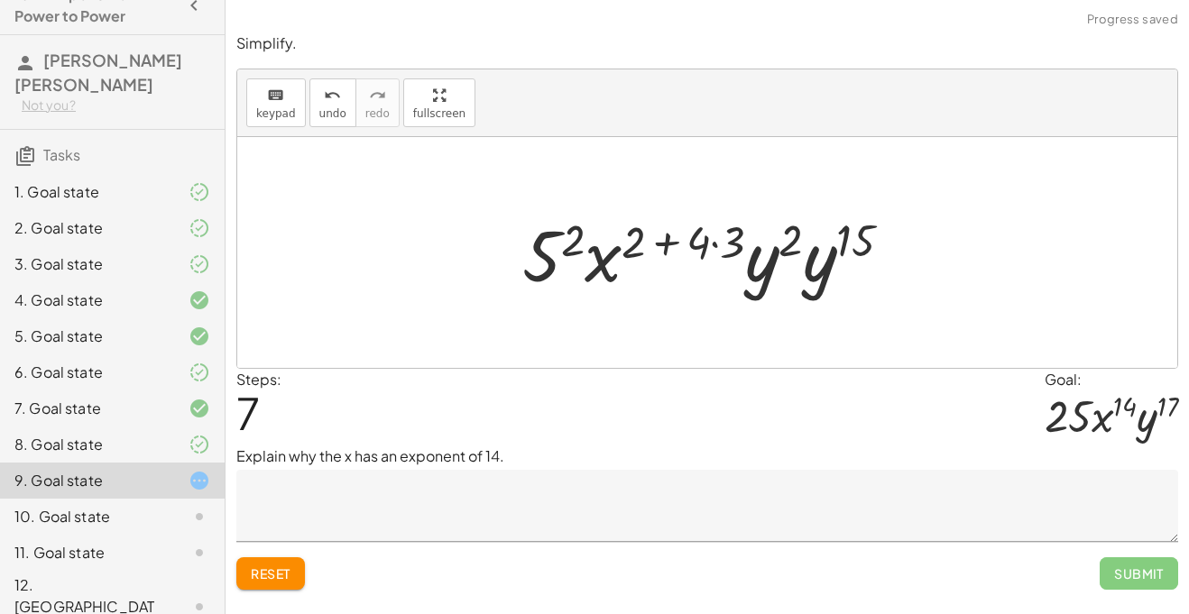
click at [715, 246] on div at bounding box center [714, 253] width 402 height 93
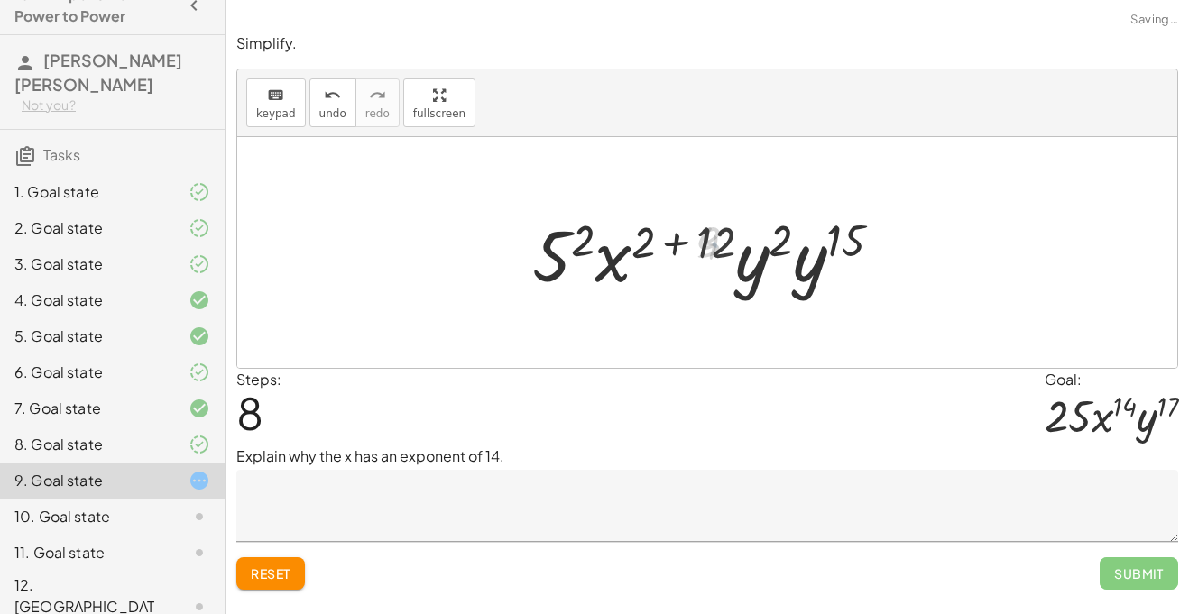
click at [660, 245] on div at bounding box center [713, 253] width 381 height 93
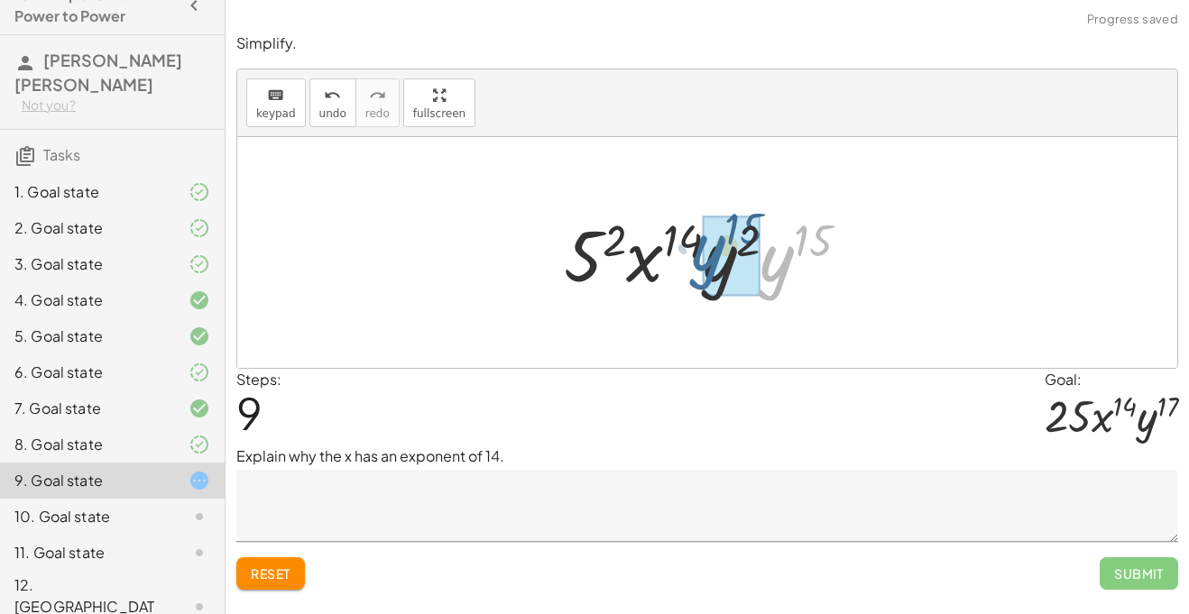
drag, startPoint x: 790, startPoint y: 243, endPoint x: 724, endPoint y: 234, distance: 66.6
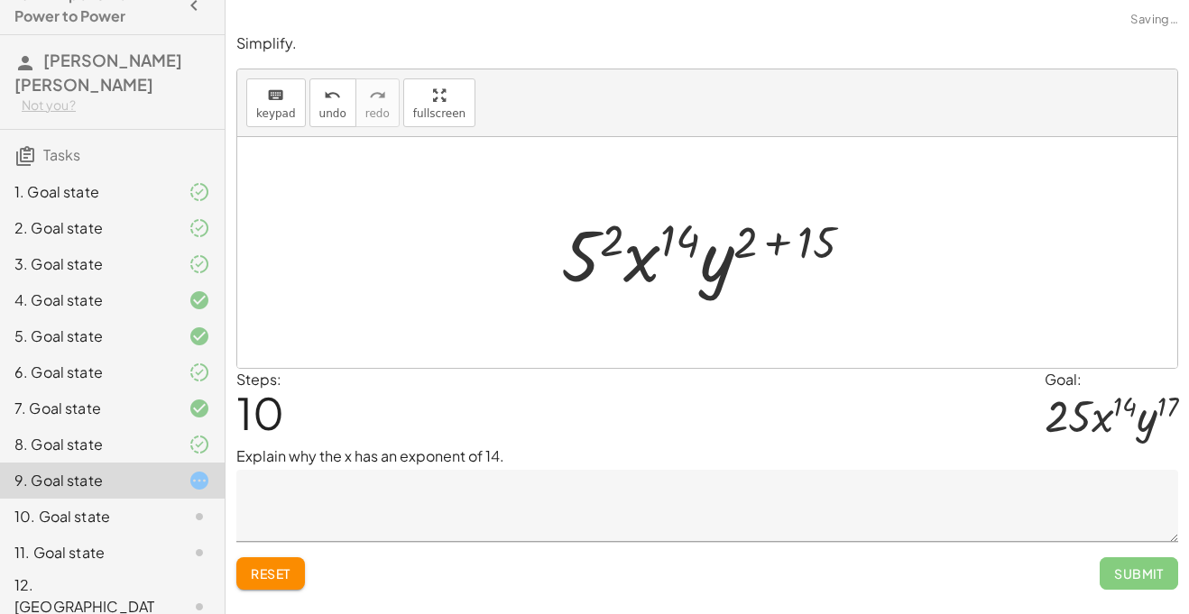
click at [786, 242] on div at bounding box center [714, 253] width 325 height 93
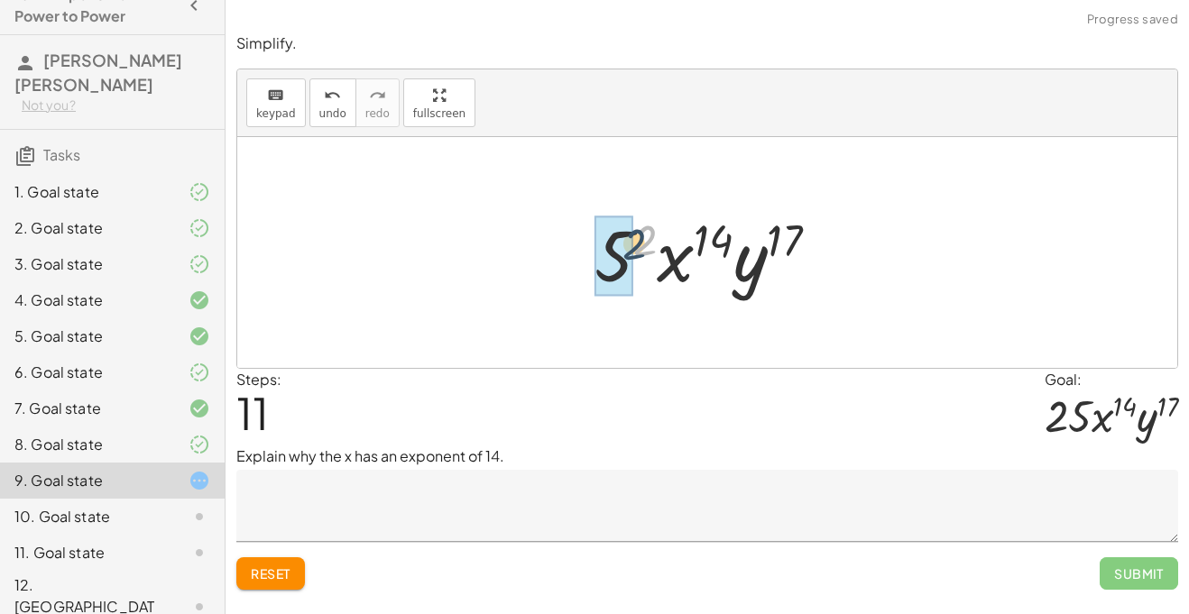
drag, startPoint x: 637, startPoint y: 247, endPoint x: 625, endPoint y: 251, distance: 12.3
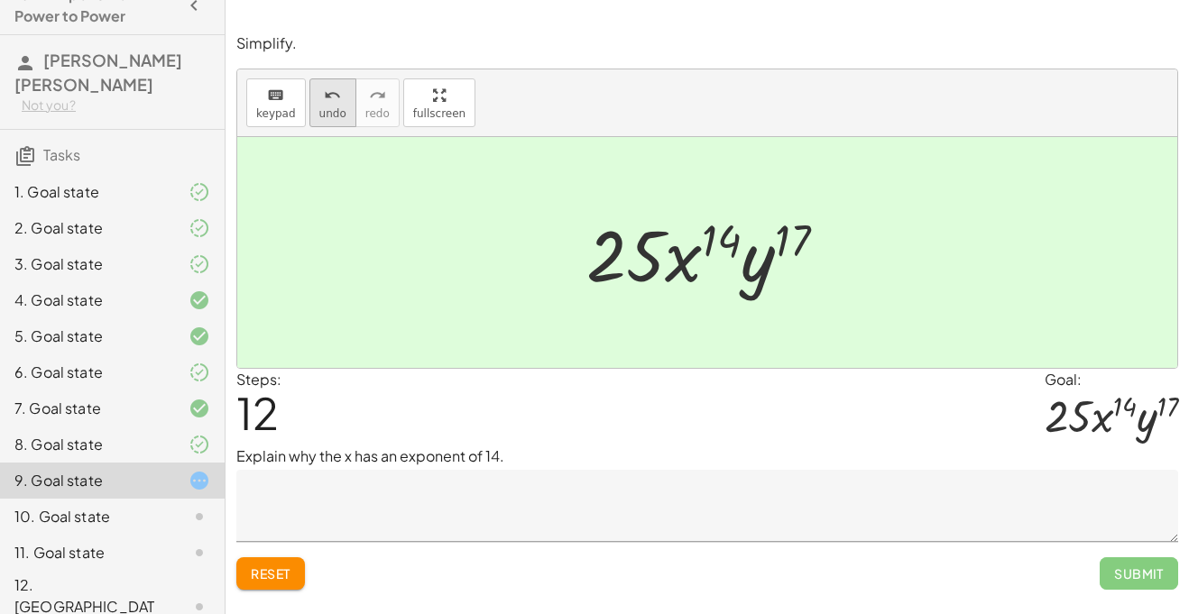
click at [337, 96] on div "undo" at bounding box center [332, 95] width 27 height 22
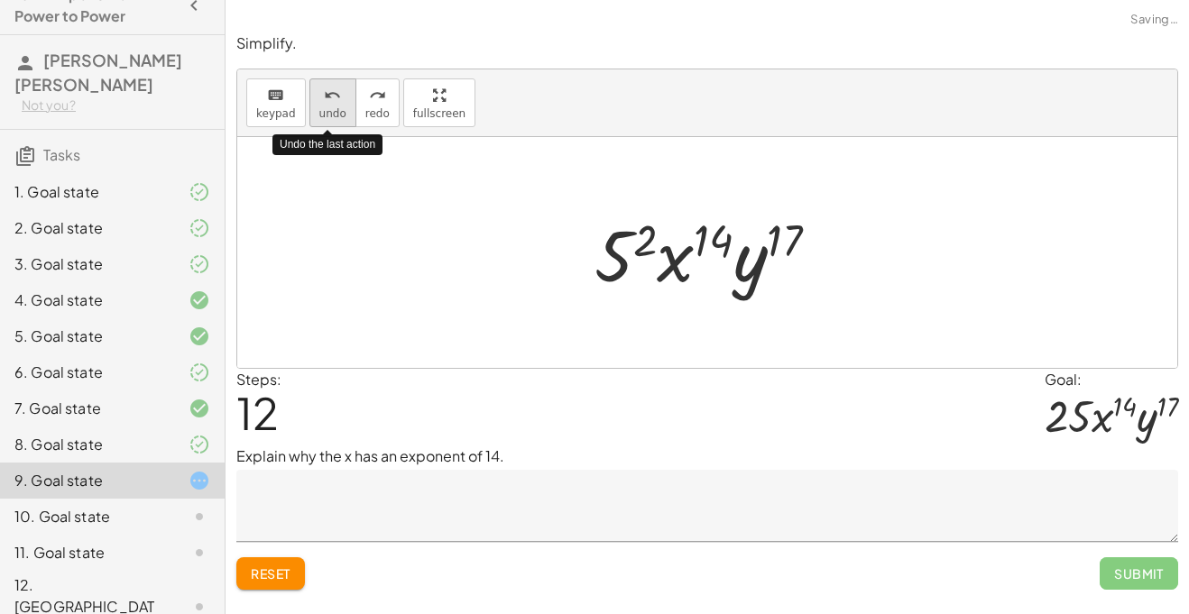
click at [337, 96] on div "undo" at bounding box center [332, 95] width 27 height 22
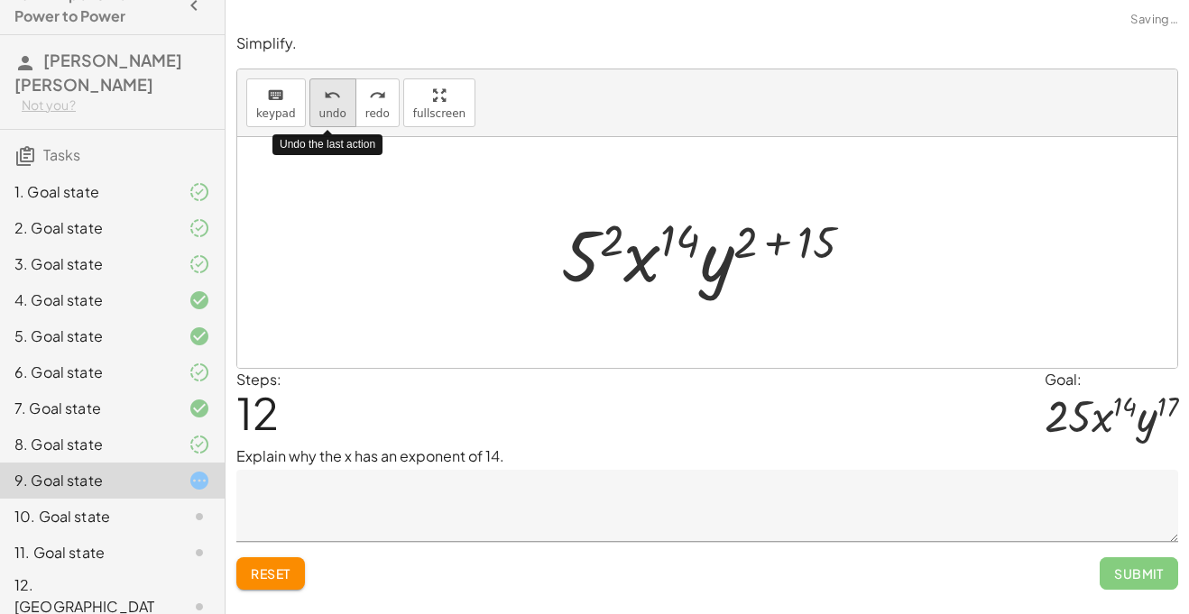
click at [337, 96] on div "undo" at bounding box center [332, 95] width 27 height 22
click at [340, 96] on div "undo" at bounding box center [332, 95] width 27 height 22
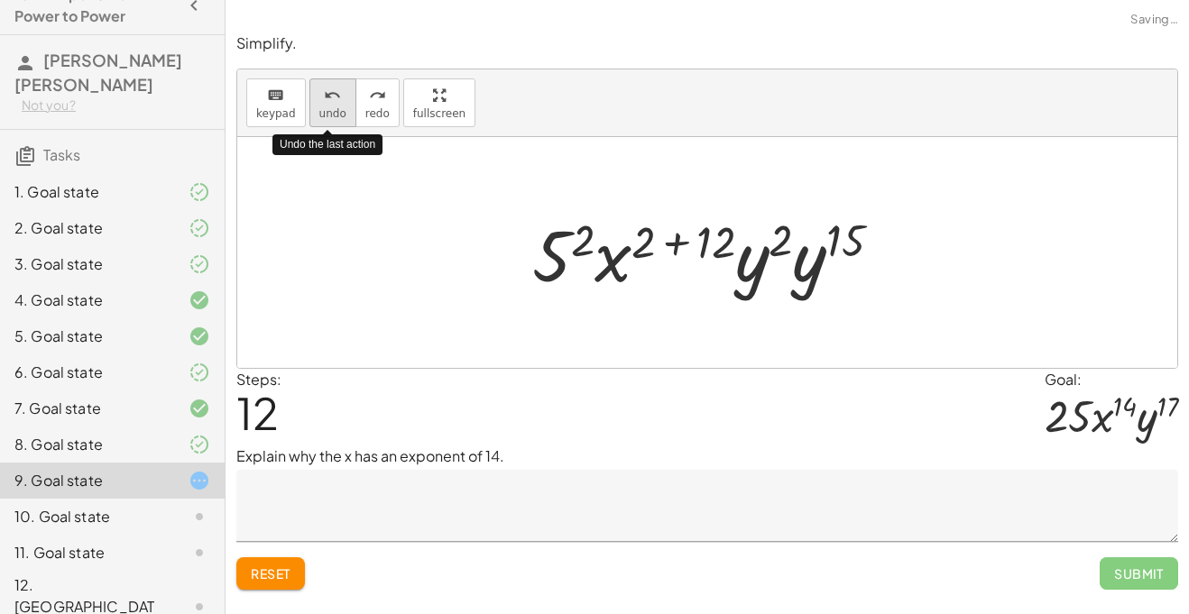
click at [339, 96] on div "undo" at bounding box center [332, 95] width 27 height 22
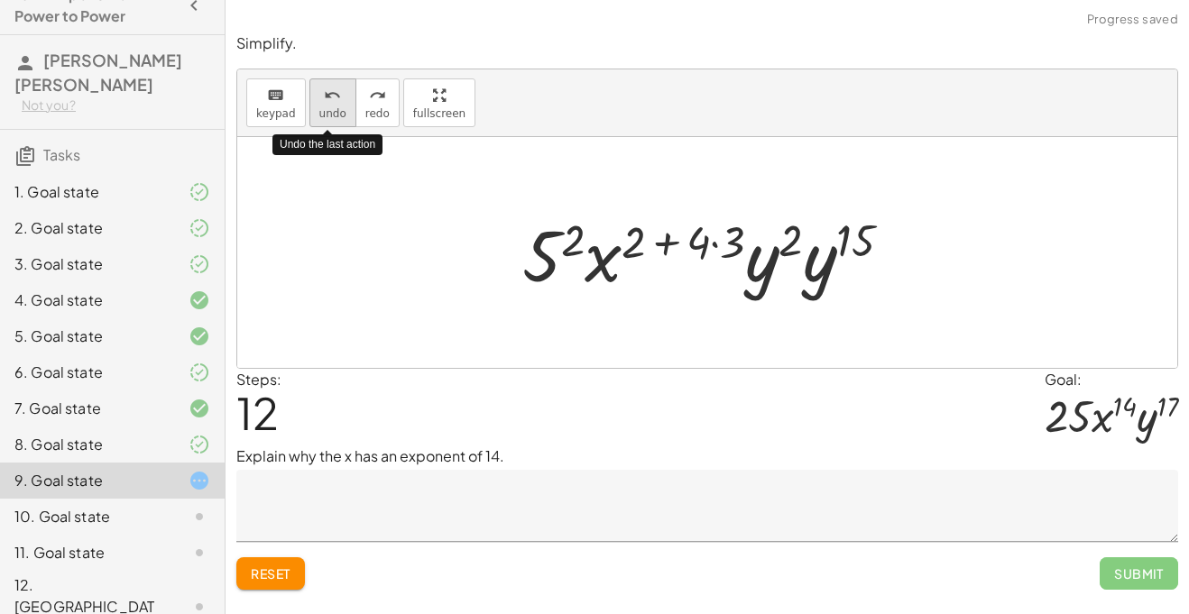
click at [340, 97] on div "undo" at bounding box center [332, 95] width 27 height 22
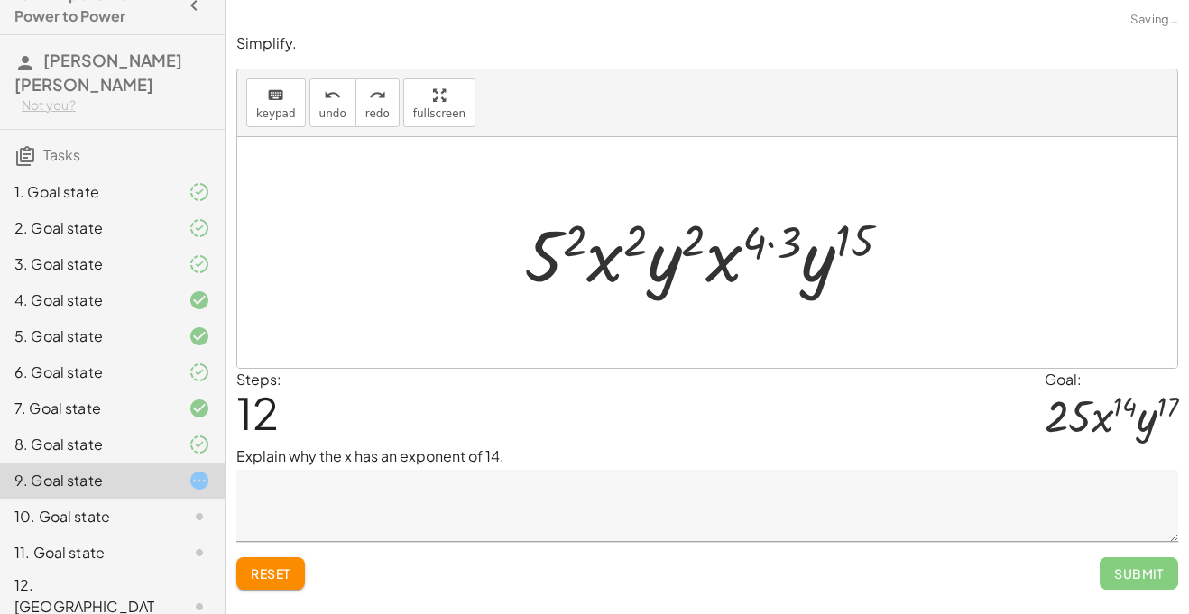
click at [416, 508] on textarea at bounding box center [706, 506] width 941 height 72
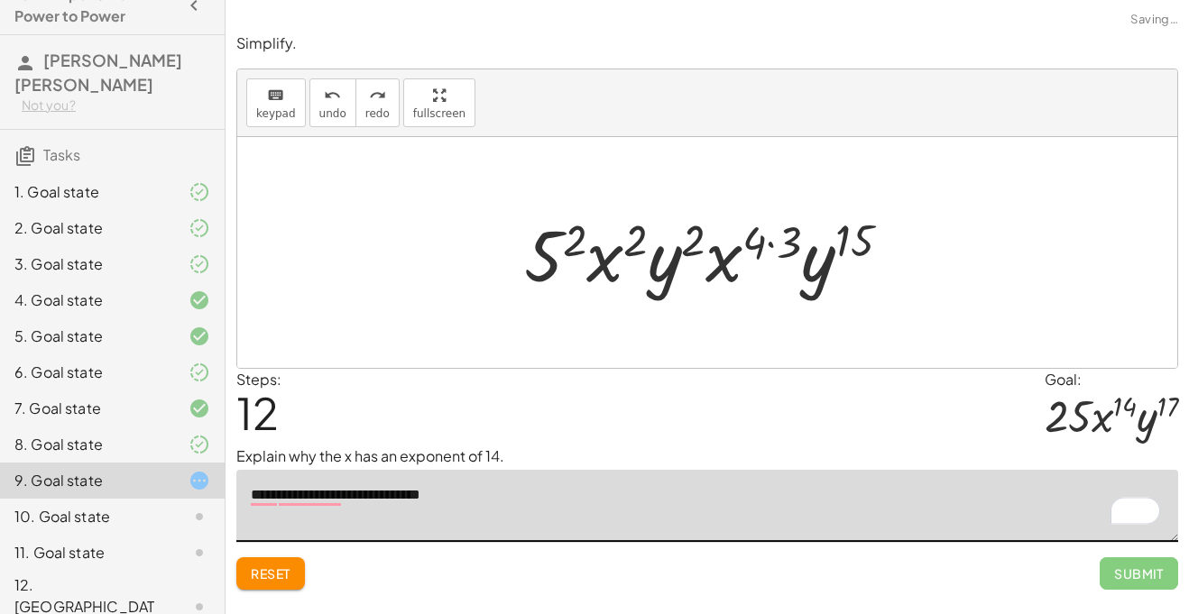
click at [418, 497] on textarea "**********" at bounding box center [706, 506] width 941 height 72
type textarea "**********"
